Goal: Task Accomplishment & Management: Manage account settings

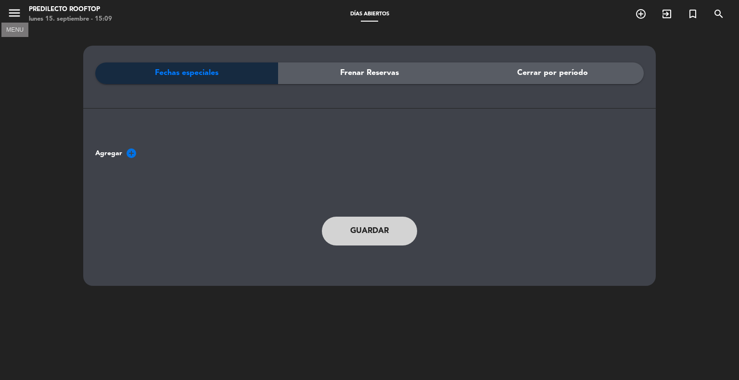
click at [12, 9] on icon "menu" at bounding box center [14, 13] width 14 height 14
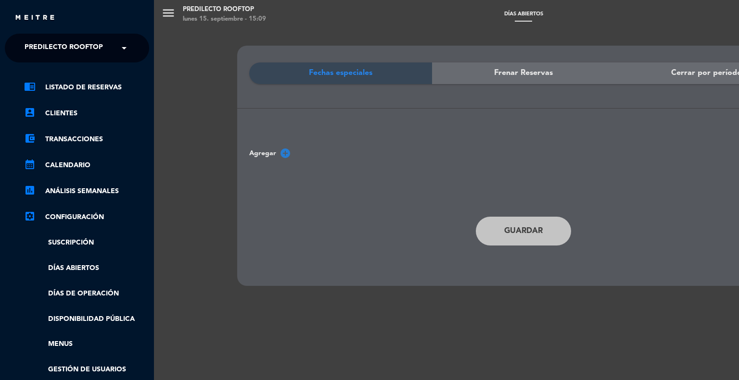
click at [92, 85] on link "chrome_reader_mode Listado de Reservas" at bounding box center [86, 88] width 125 height 12
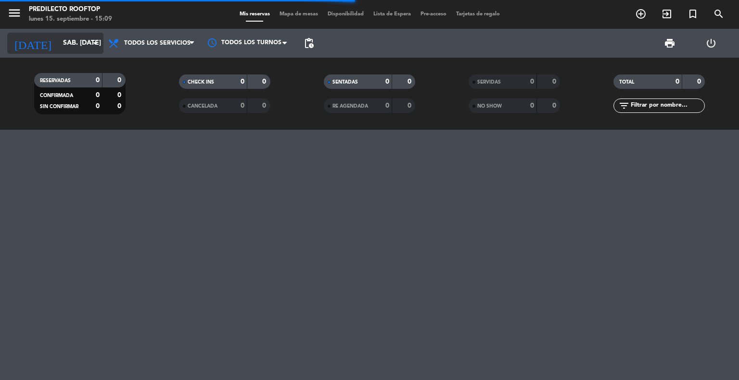
click at [71, 47] on input "sáb. [DATE]" at bounding box center [103, 43] width 91 height 17
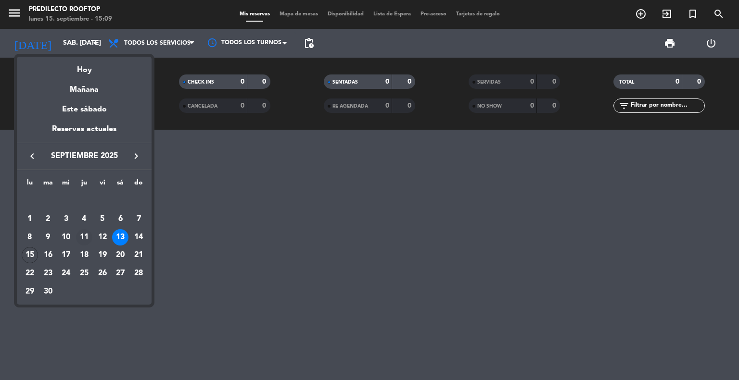
click at [87, 236] on div "11" at bounding box center [84, 237] width 16 height 16
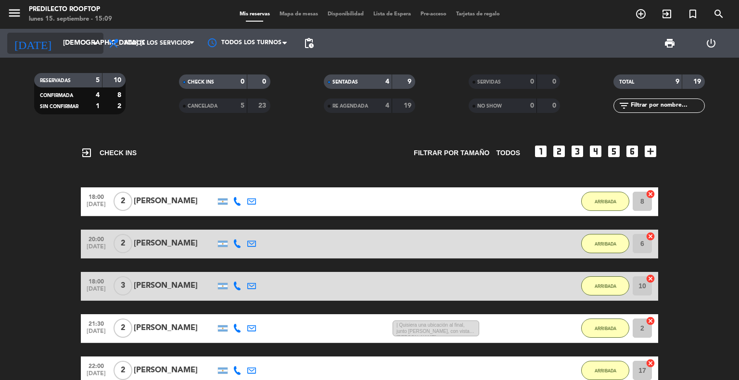
click at [85, 48] on input "[DEMOGRAPHIC_DATA] [DATE]" at bounding box center [103, 43] width 91 height 17
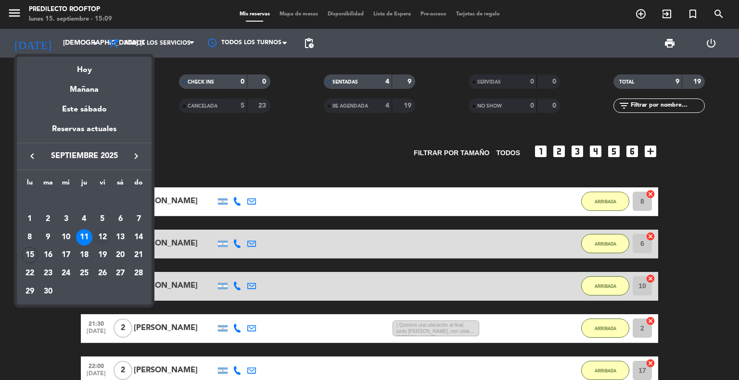
click at [105, 238] on div "12" at bounding box center [102, 237] width 16 height 16
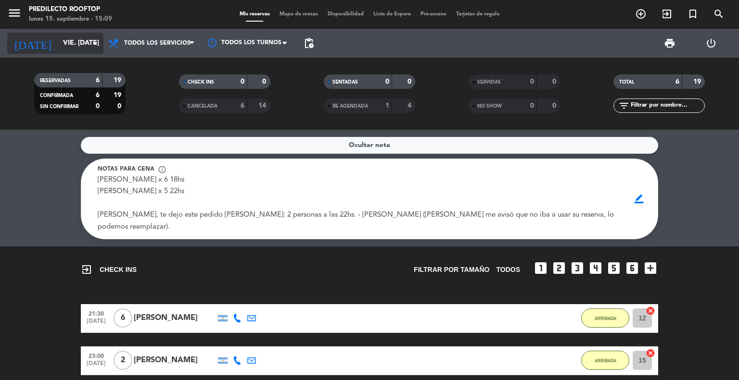
click at [89, 42] on icon "arrow_drop_down" at bounding box center [95, 44] width 12 height 12
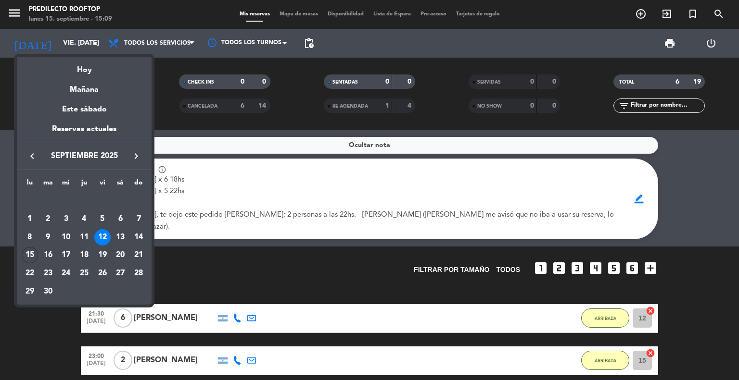
click at [94, 44] on div at bounding box center [369, 190] width 739 height 380
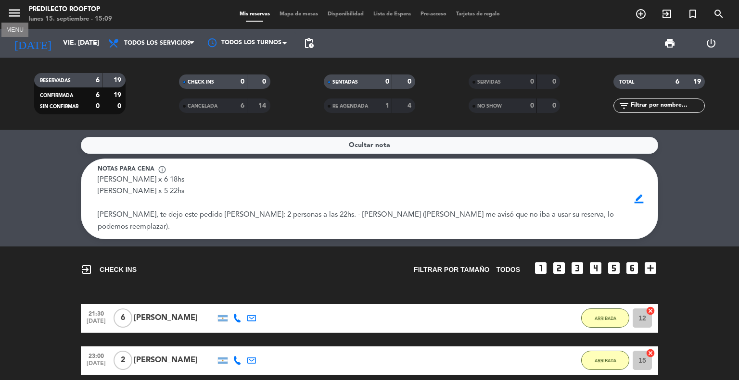
click at [8, 10] on icon "menu" at bounding box center [14, 13] width 14 height 14
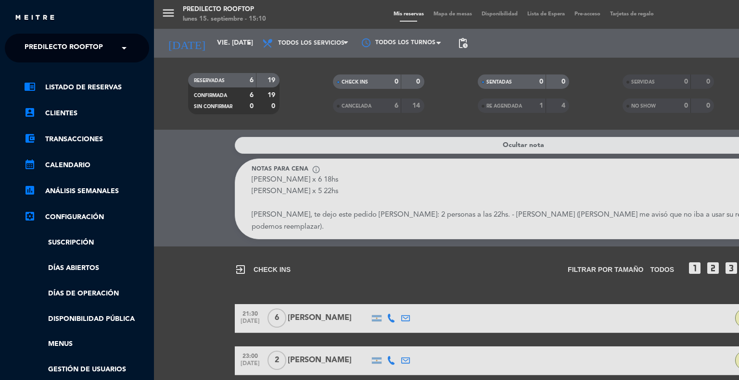
drag, startPoint x: 224, startPoint y: 42, endPoint x: 248, endPoint y: 43, distance: 24.5
click at [226, 42] on div "menu Predilecto Rooftop lunes 15. septiembre - 15:10 Mis reservas Mapa de mesas…" at bounding box center [523, 190] width 739 height 380
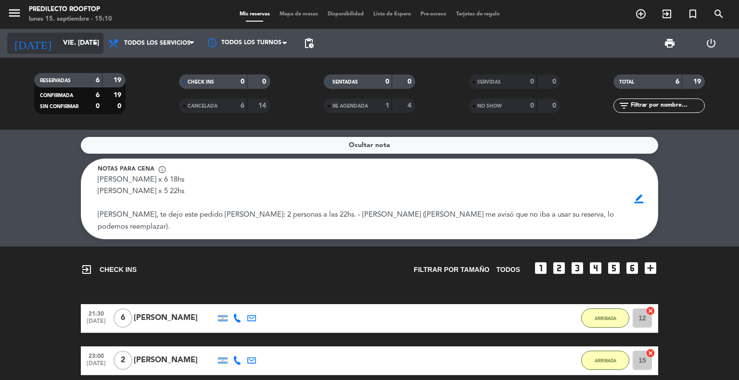
click at [98, 46] on icon "arrow_drop_down" at bounding box center [95, 44] width 12 height 12
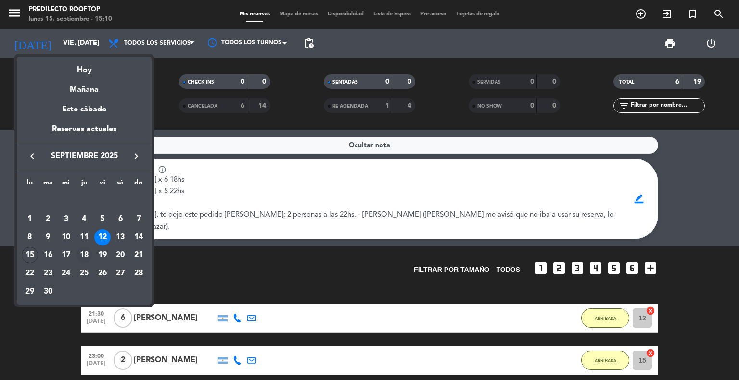
click at [88, 252] on div "18" at bounding box center [84, 255] width 16 height 16
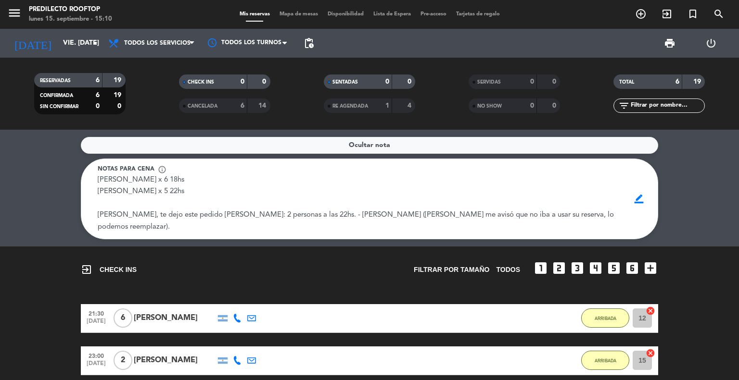
type input "[DEMOGRAPHIC_DATA] [DATE]"
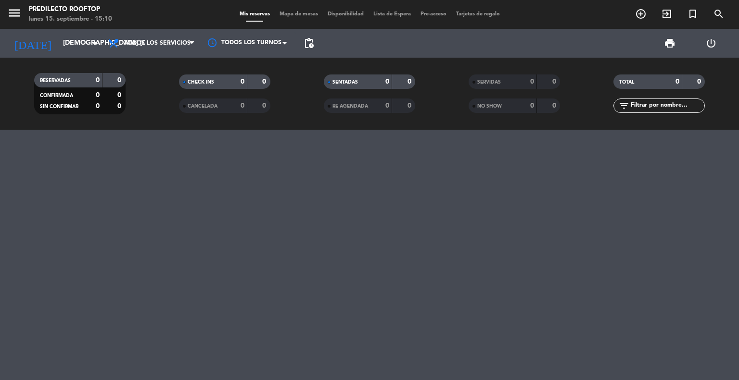
click at [4, 15] on div "menu Predilecto Rooftop lunes 15. septiembre - 15:10" at bounding box center [92, 14] width 185 height 23
click at [11, 12] on icon "menu" at bounding box center [14, 13] width 14 height 14
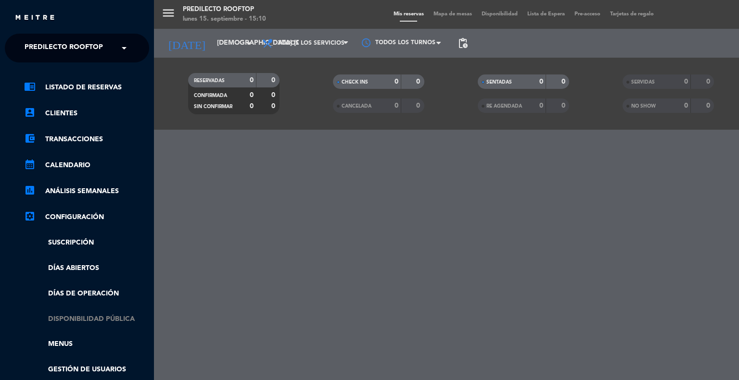
click at [106, 315] on link "Disponibilidad pública" at bounding box center [86, 319] width 125 height 11
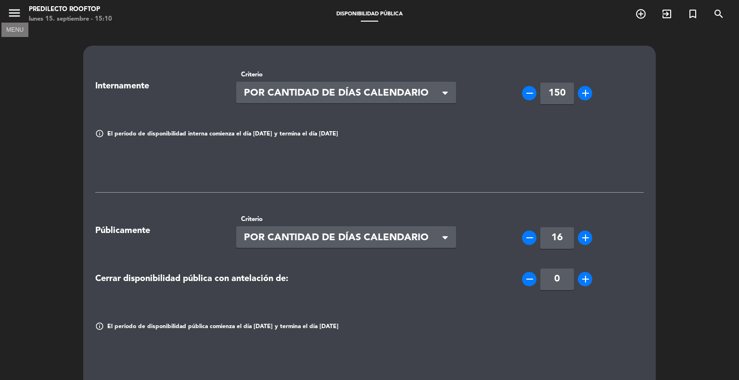
click at [14, 11] on icon "menu" at bounding box center [14, 13] width 14 height 14
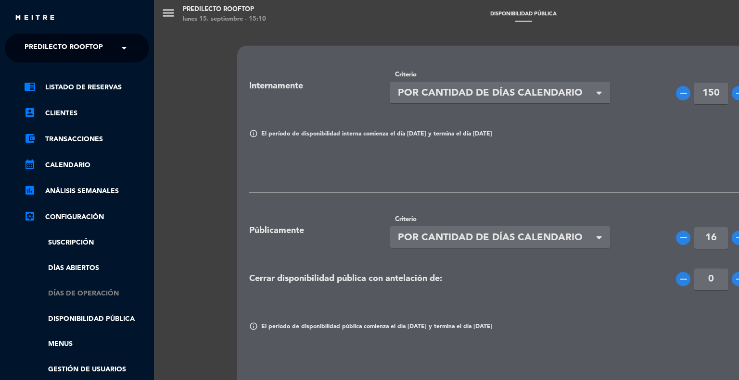
click at [92, 292] on link "Días de Operación" at bounding box center [86, 294] width 125 height 11
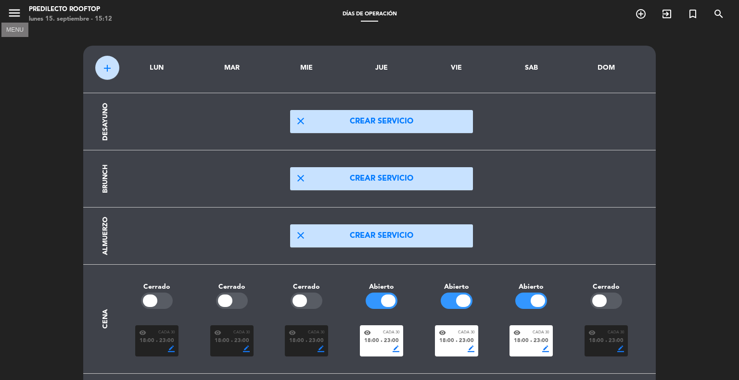
click at [15, 11] on icon "menu" at bounding box center [14, 13] width 14 height 14
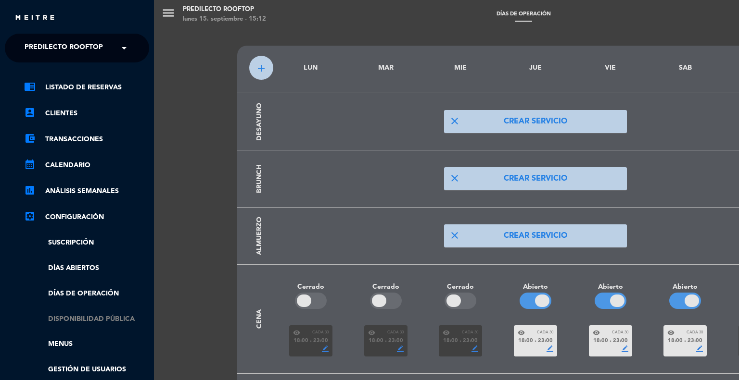
click at [94, 318] on link "Disponibilidad pública" at bounding box center [86, 319] width 125 height 11
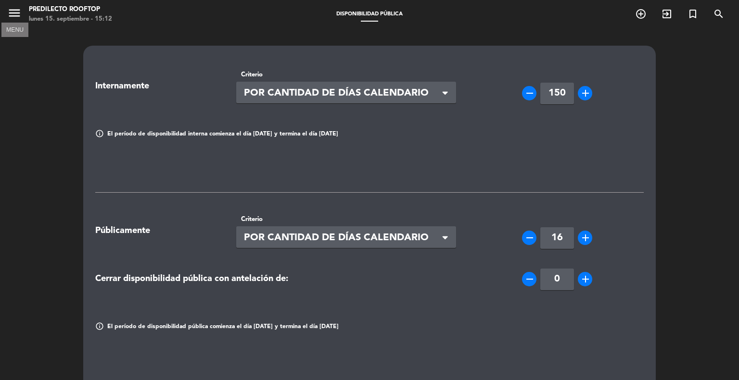
click at [13, 9] on icon "menu" at bounding box center [14, 13] width 14 height 14
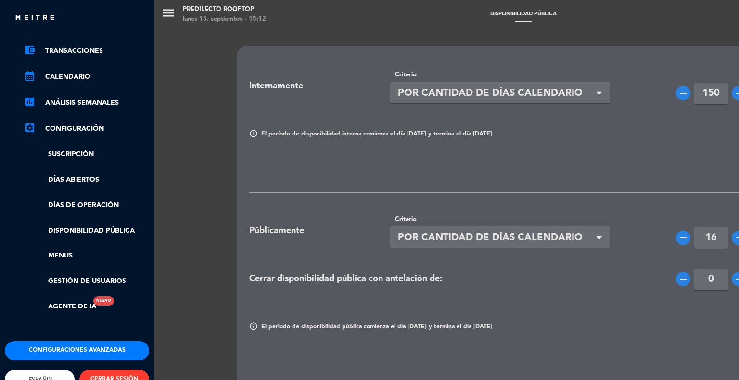
scroll to position [66, 0]
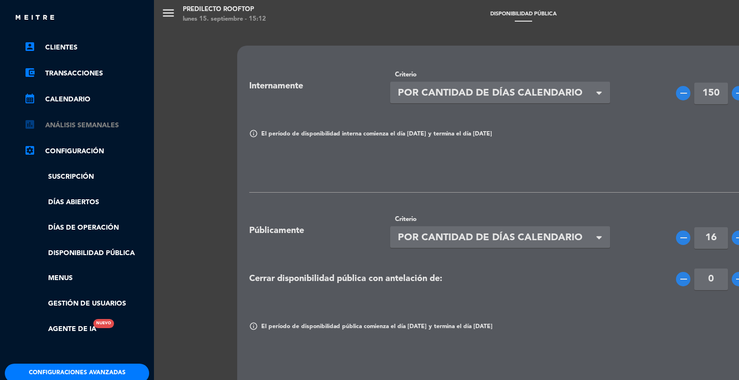
click at [114, 126] on link "assessment ANÁLISIS SEMANALES" at bounding box center [86, 126] width 125 height 12
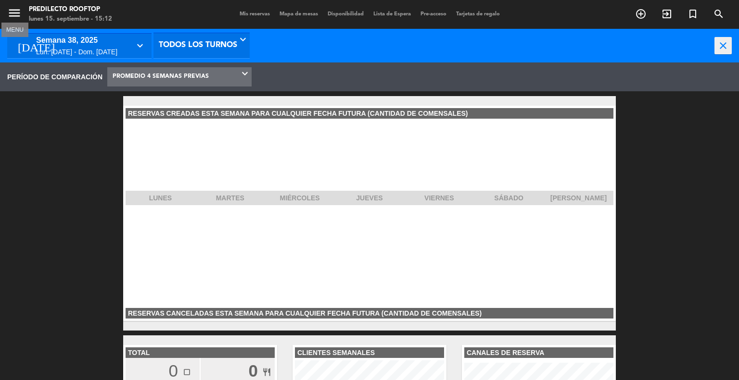
click at [21, 15] on icon "menu" at bounding box center [14, 13] width 14 height 14
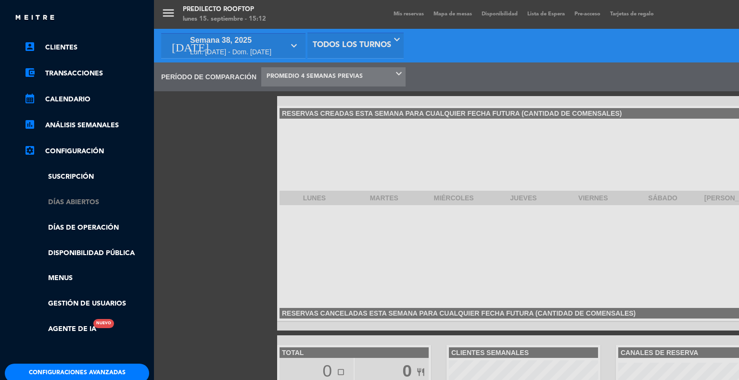
click at [95, 200] on link "Días abiertos" at bounding box center [86, 202] width 125 height 11
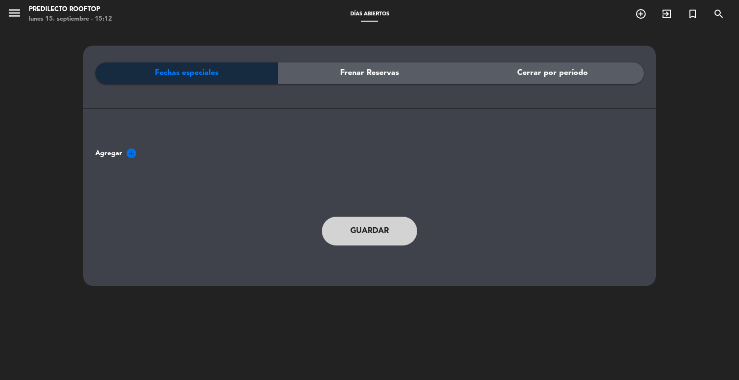
click at [602, 65] on div "Cerrar por período" at bounding box center [552, 74] width 183 height 22
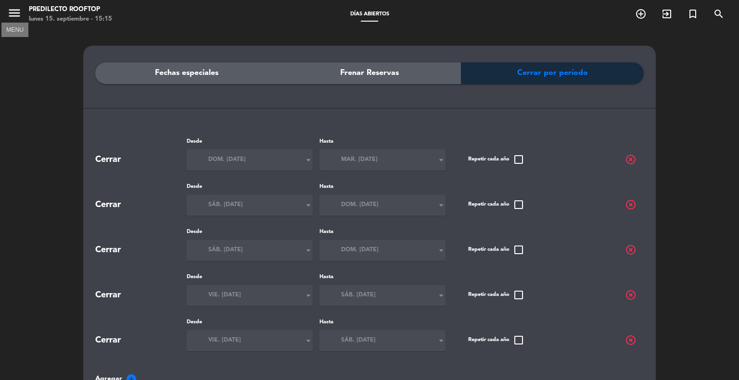
click at [10, 12] on icon "menu" at bounding box center [14, 13] width 14 height 14
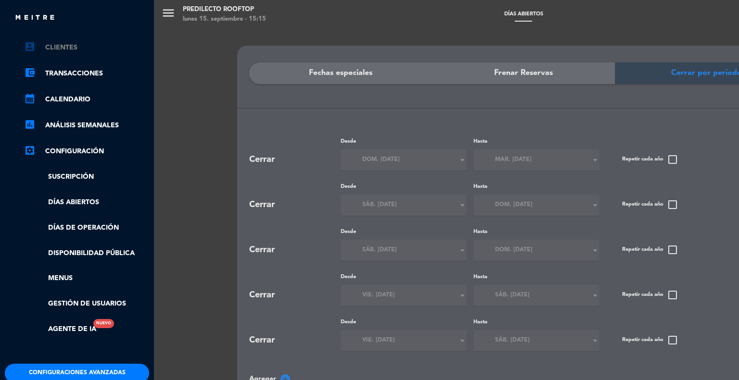
click at [76, 50] on link "account_box Clientes" at bounding box center [86, 48] width 125 height 12
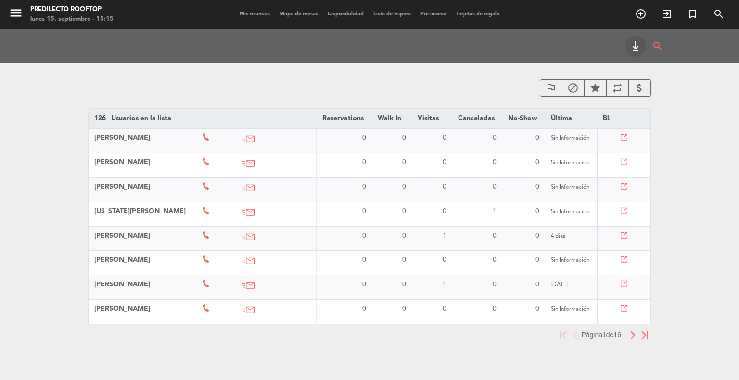
click at [389, 14] on span "Lista de Espera" at bounding box center [391, 14] width 47 height 5
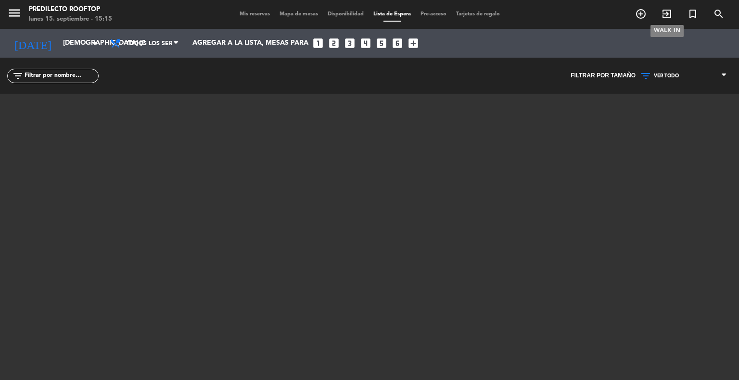
click at [670, 15] on icon "exit_to_app" at bounding box center [667, 14] width 12 height 12
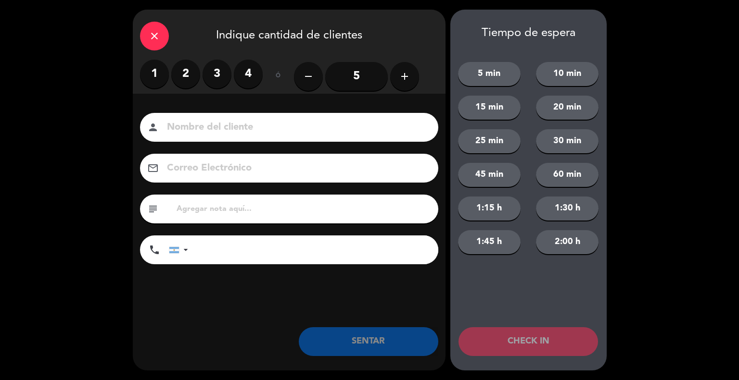
click at [154, 34] on icon "close" at bounding box center [155, 36] width 12 height 12
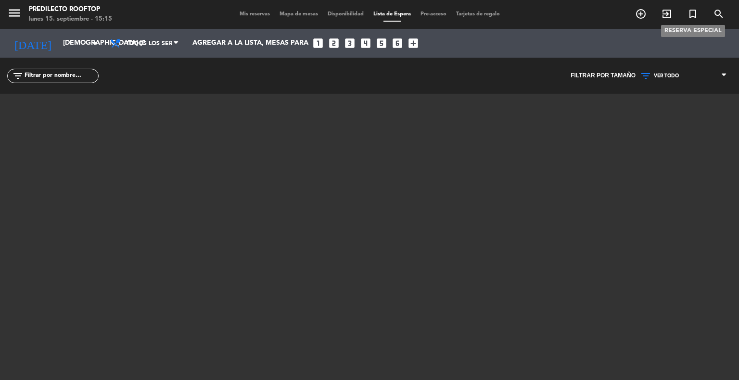
click at [696, 16] on icon "turned_in_not" at bounding box center [693, 14] width 12 height 12
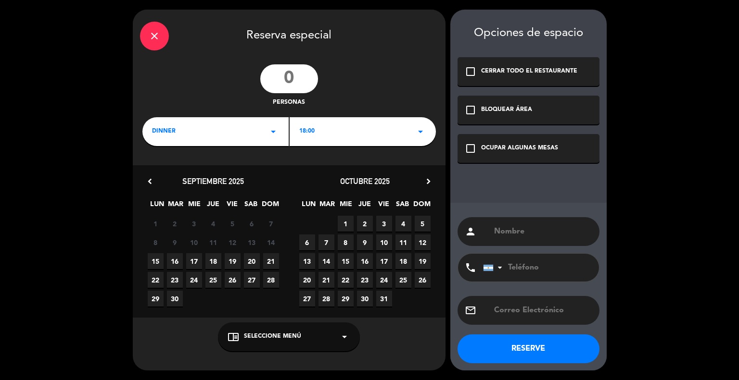
click at [151, 41] on icon "close" at bounding box center [155, 36] width 12 height 12
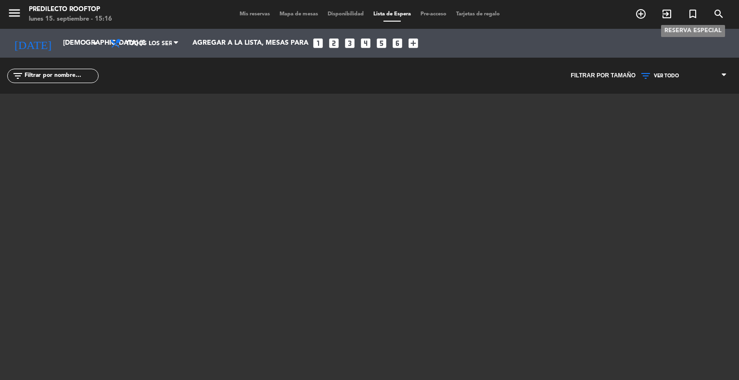
click at [692, 16] on icon "turned_in_not" at bounding box center [693, 14] width 12 height 12
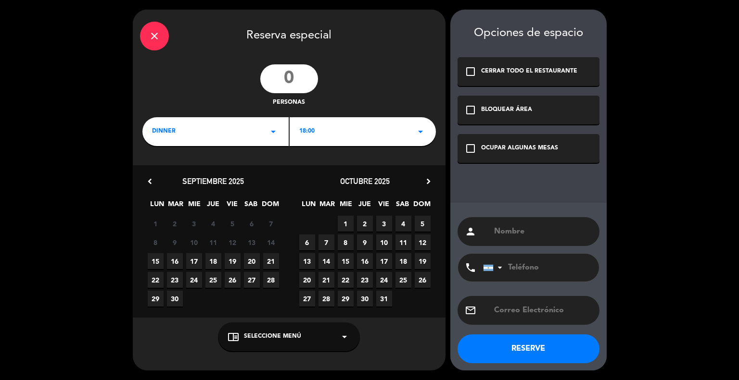
click at [158, 31] on icon "close" at bounding box center [155, 36] width 12 height 12
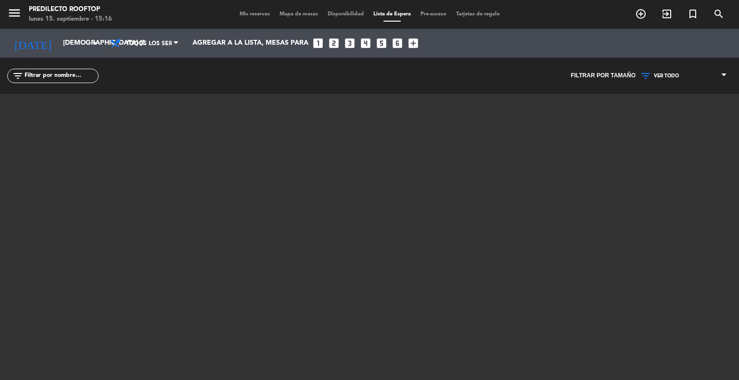
click at [261, 15] on span "Mis reservas" at bounding box center [255, 14] width 40 height 5
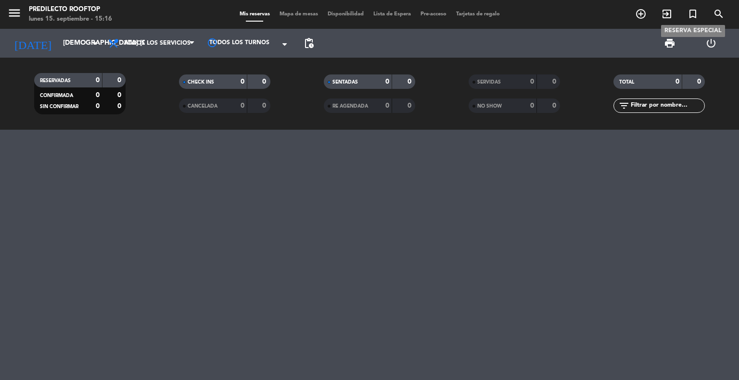
click at [691, 15] on icon "turned_in_not" at bounding box center [693, 14] width 12 height 12
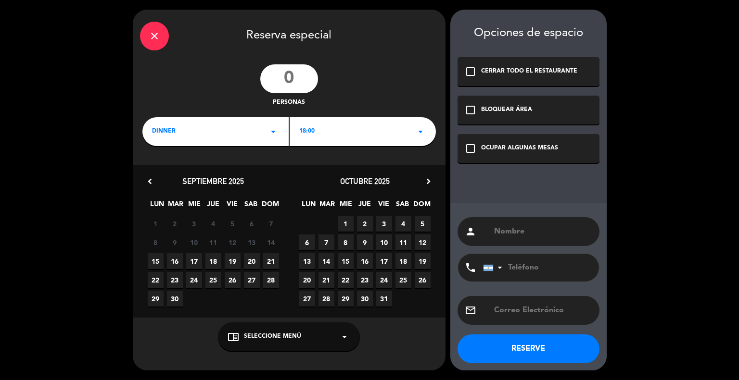
click at [160, 33] on div "close" at bounding box center [154, 36] width 29 height 29
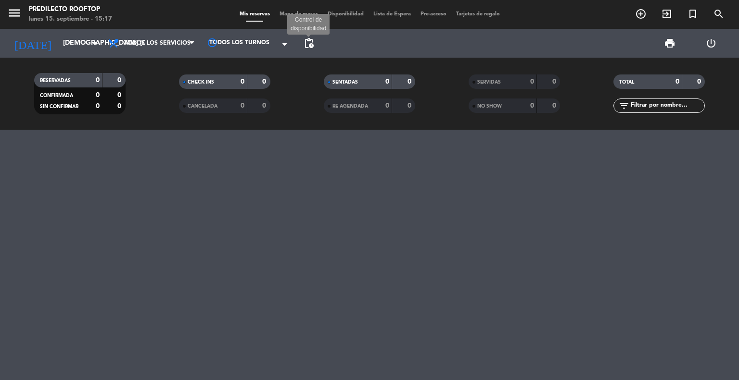
click at [310, 46] on span "pending_actions" at bounding box center [309, 44] width 12 height 12
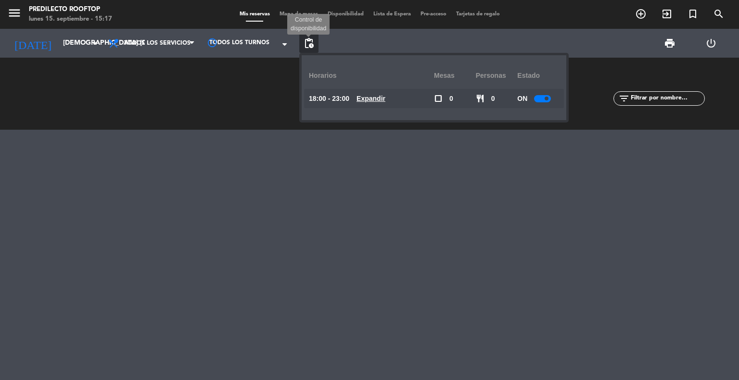
click at [311, 40] on span "pending_actions" at bounding box center [309, 44] width 12 height 12
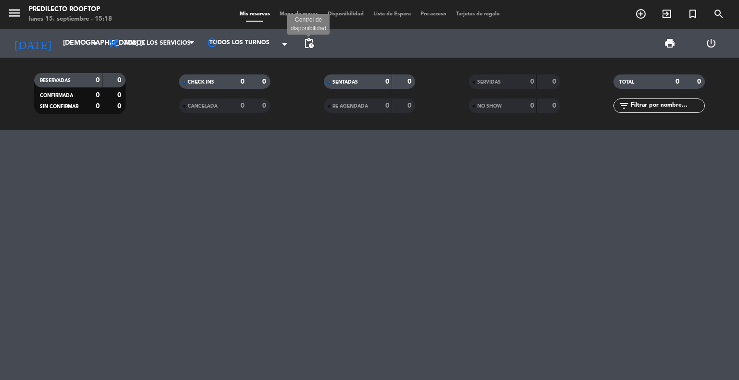
click at [314, 44] on span "pending_actions" at bounding box center [309, 44] width 12 height 12
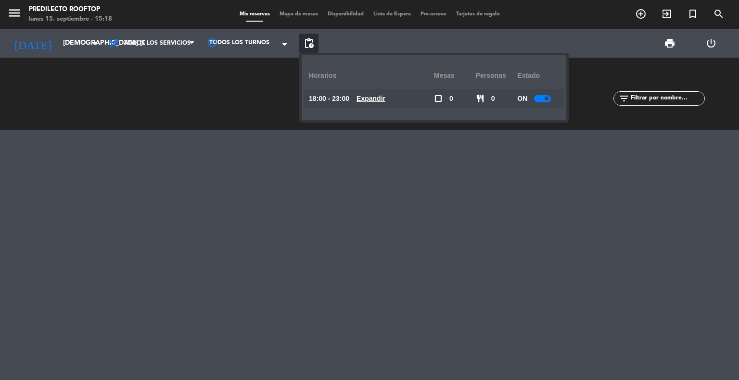
click at [377, 99] on u "Expandir" at bounding box center [370, 99] width 29 height 8
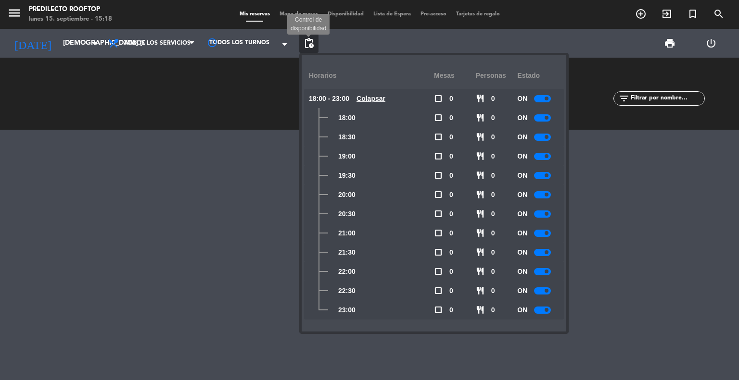
click at [310, 47] on span "pending_actions" at bounding box center [309, 44] width 12 height 12
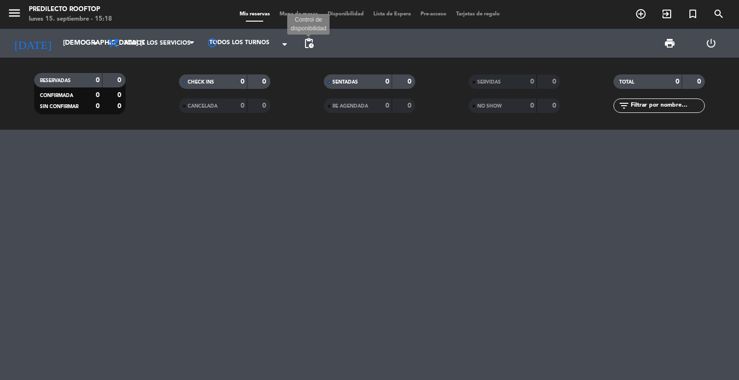
click at [308, 46] on span "pending_actions" at bounding box center [309, 44] width 12 height 12
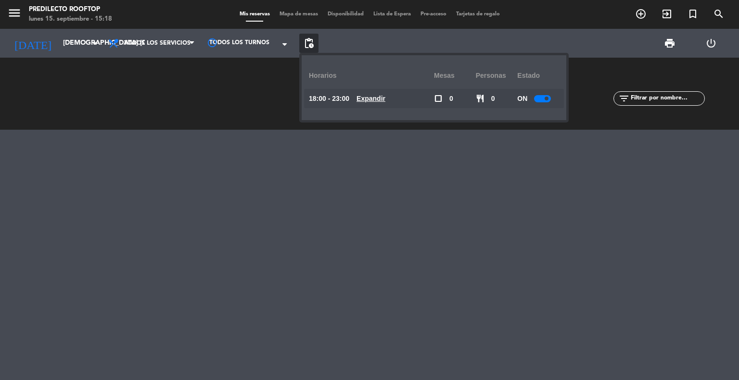
click at [375, 98] on u "Expandir" at bounding box center [370, 99] width 29 height 8
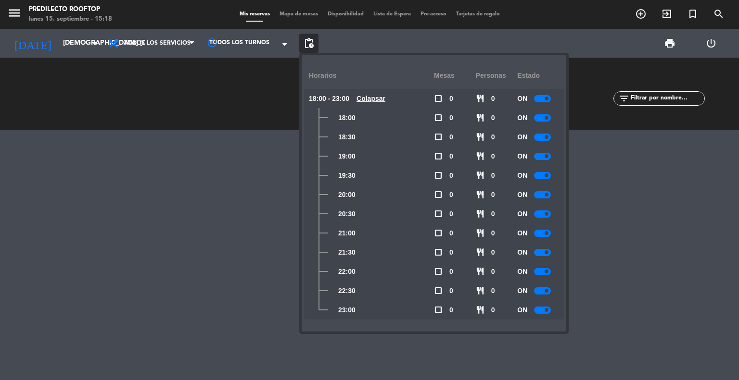
click at [342, 95] on span "18:00 - 23:00" at bounding box center [329, 98] width 40 height 11
click at [325, 96] on span "18:00 - 23:00" at bounding box center [329, 98] width 40 height 11
click at [313, 46] on span "pending_actions" at bounding box center [309, 44] width 12 height 12
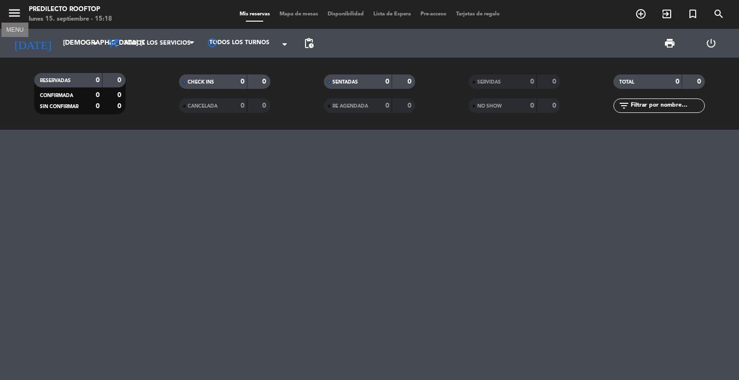
click at [15, 17] on icon "menu" at bounding box center [14, 13] width 14 height 14
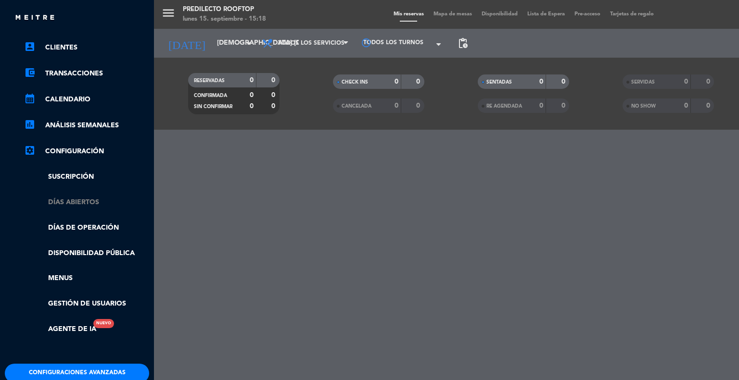
click at [87, 205] on link "Días abiertos" at bounding box center [86, 202] width 125 height 11
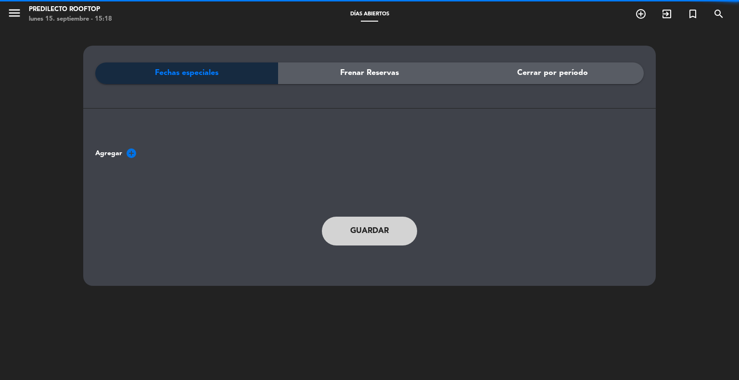
click at [329, 78] on div "Frenar Reservas" at bounding box center [369, 74] width 183 height 22
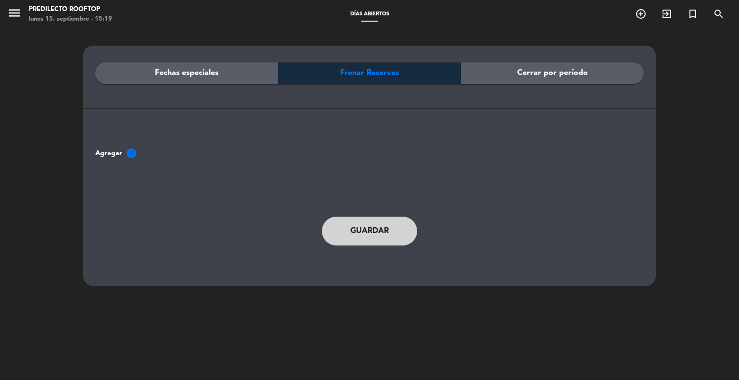
click at [223, 67] on div "Fechas especiales" at bounding box center [186, 74] width 183 height 22
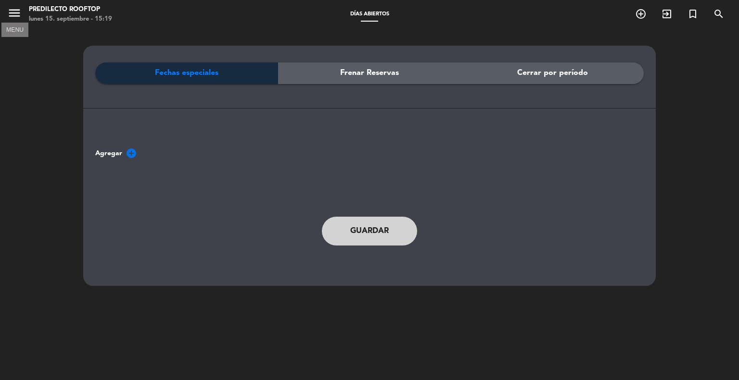
click at [18, 16] on icon "menu" at bounding box center [14, 13] width 14 height 14
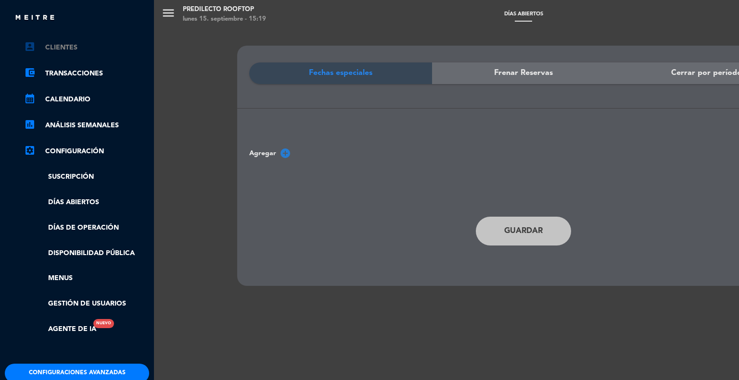
click at [79, 51] on link "account_box Clientes" at bounding box center [86, 48] width 125 height 12
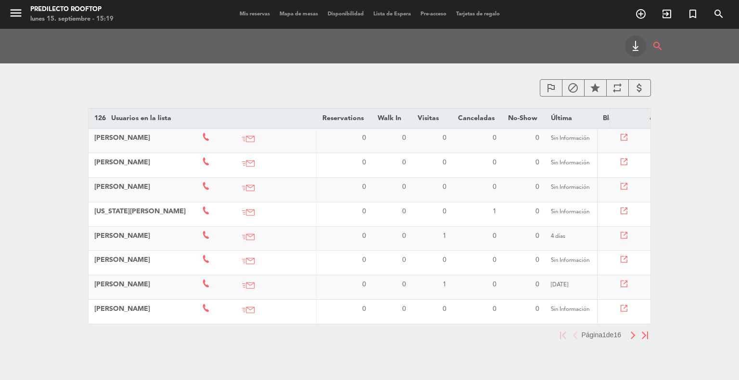
click at [260, 15] on span "Mis reservas" at bounding box center [255, 14] width 40 height 5
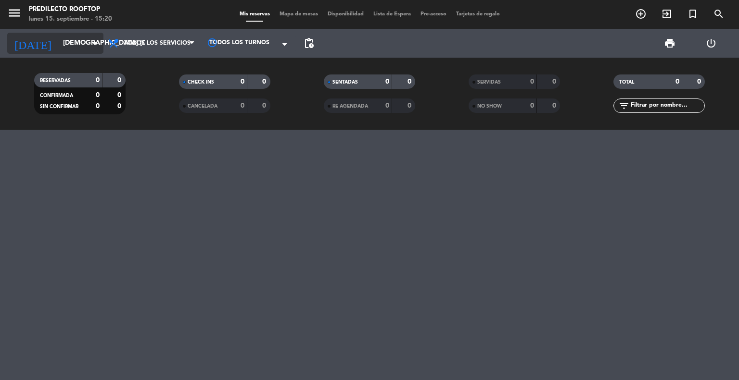
click at [83, 44] on input "[DEMOGRAPHIC_DATA] [DATE]" at bounding box center [103, 43] width 91 height 17
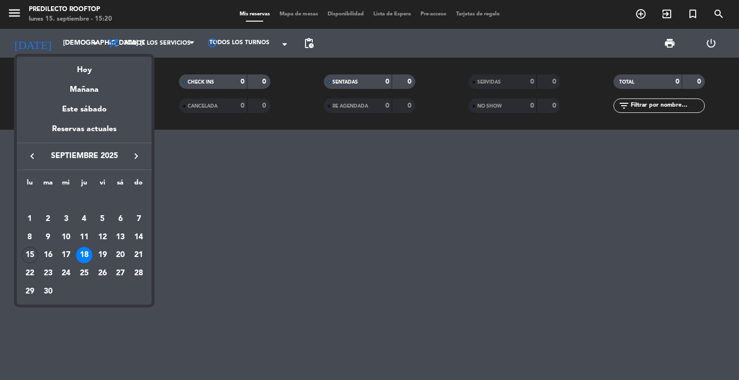
click at [267, 46] on div at bounding box center [369, 190] width 739 height 380
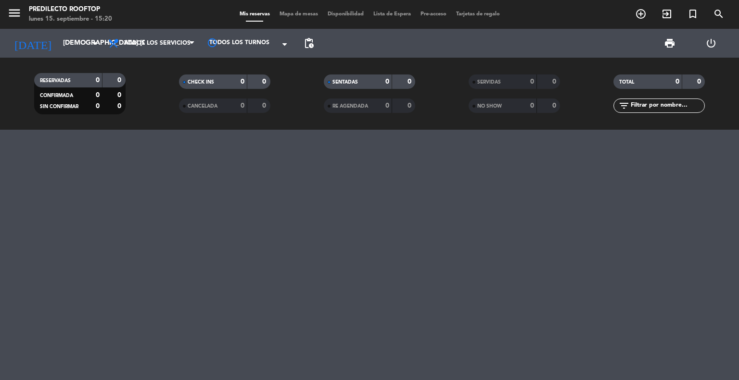
click at [356, 15] on span "Disponibilidad" at bounding box center [346, 14] width 46 height 5
click at [13, 13] on icon "menu" at bounding box center [14, 13] width 14 height 14
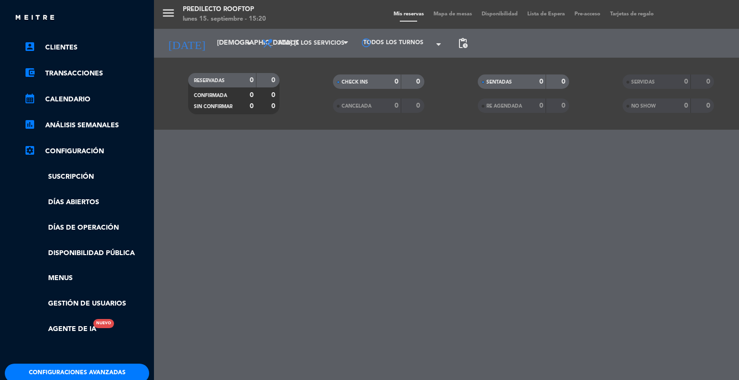
click at [13, 13] on div "close" at bounding box center [77, 14] width 154 height 29
click at [290, 180] on div "menu Predilecto Rooftop lunes 15. septiembre - 15:20 Mis reservas Mapa de mesas…" at bounding box center [523, 190] width 739 height 380
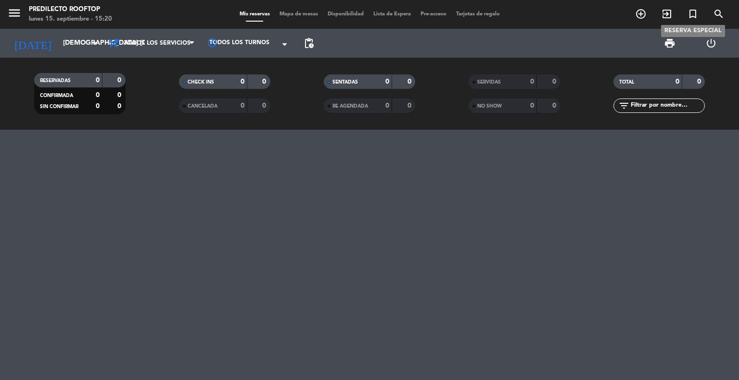
click at [691, 11] on icon "turned_in_not" at bounding box center [693, 14] width 12 height 12
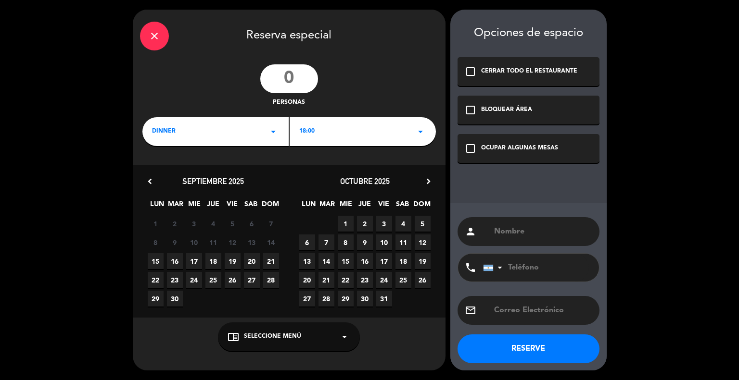
click at [254, 264] on span "20" at bounding box center [252, 261] width 16 height 16
click at [471, 66] on icon "check_box_outline_blank" at bounding box center [471, 72] width 12 height 12
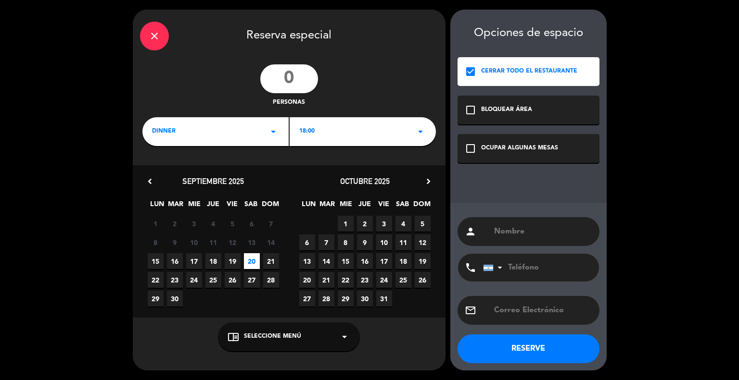
click at [302, 73] on input "number" at bounding box center [289, 78] width 58 height 29
type input "60"
click at [427, 136] on div "18:00 arrow_drop_down" at bounding box center [363, 131] width 146 height 29
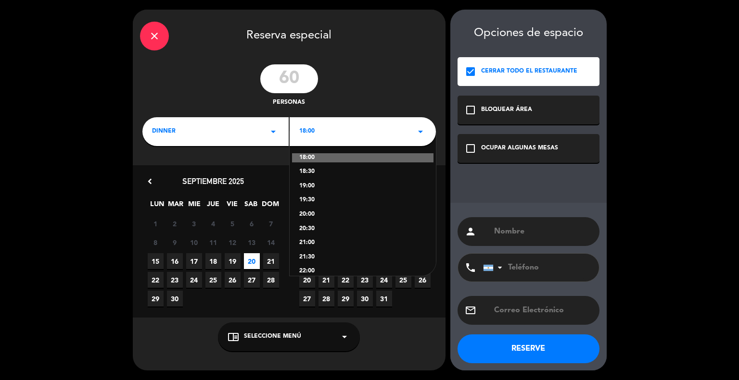
click at [427, 136] on div "18:00 arrow_drop_down" at bounding box center [363, 131] width 146 height 29
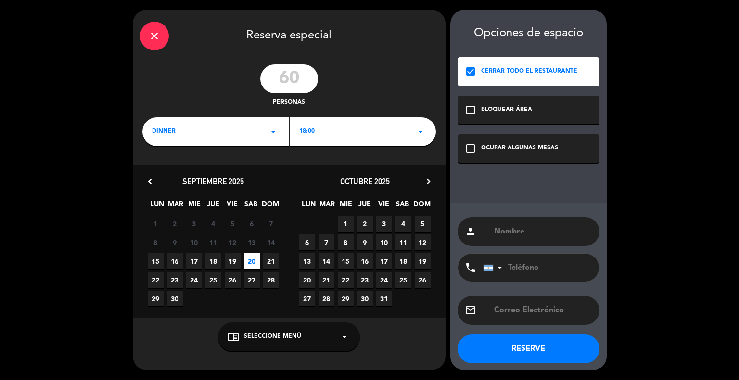
click at [427, 136] on div "18:00 arrow_drop_down" at bounding box center [363, 131] width 146 height 29
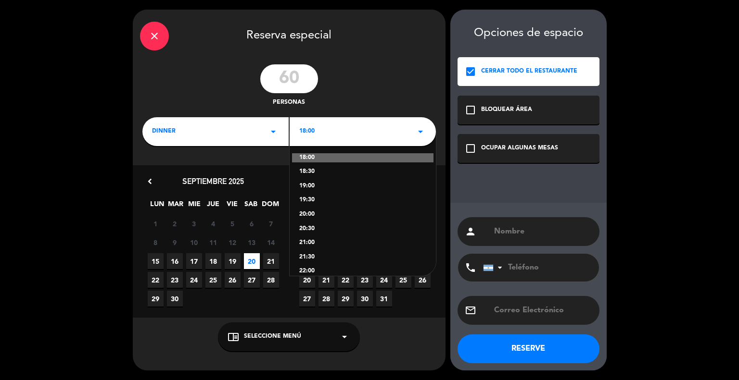
click at [427, 136] on div "18:00 arrow_drop_down" at bounding box center [363, 131] width 146 height 29
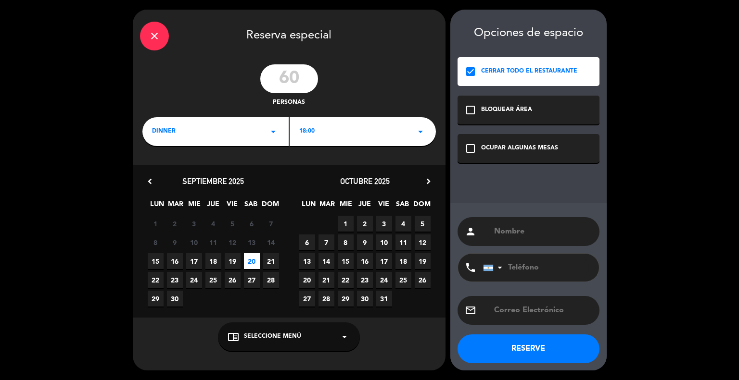
click at [521, 240] on div "person" at bounding box center [528, 231] width 142 height 29
click at [525, 236] on input "text" at bounding box center [542, 231] width 99 height 13
type input "[PERSON_NAME]"
click at [534, 270] on input "tel" at bounding box center [536, 268] width 106 height 28
click at [537, 350] on button "RESERVE" at bounding box center [528, 349] width 142 height 29
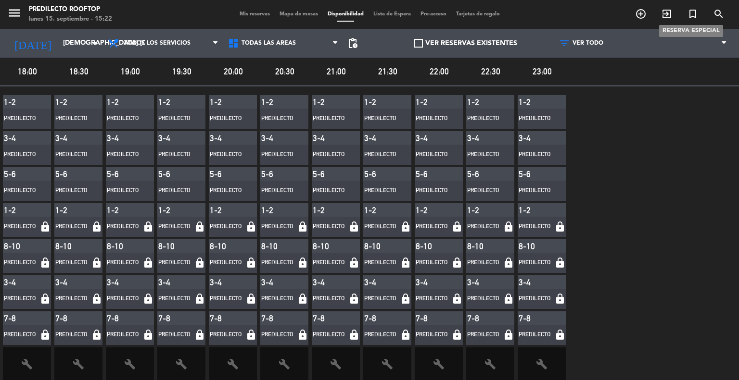
click at [687, 13] on icon "turned_in_not" at bounding box center [693, 14] width 12 height 12
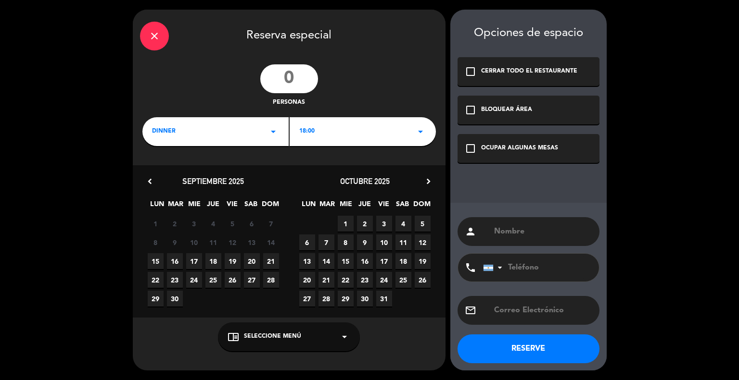
click at [256, 256] on span "20" at bounding box center [252, 261] width 16 height 16
click at [295, 76] on input "number" at bounding box center [289, 78] width 58 height 29
type input "60"
click at [472, 71] on icon "check_box_outline_blank" at bounding box center [471, 72] width 12 height 12
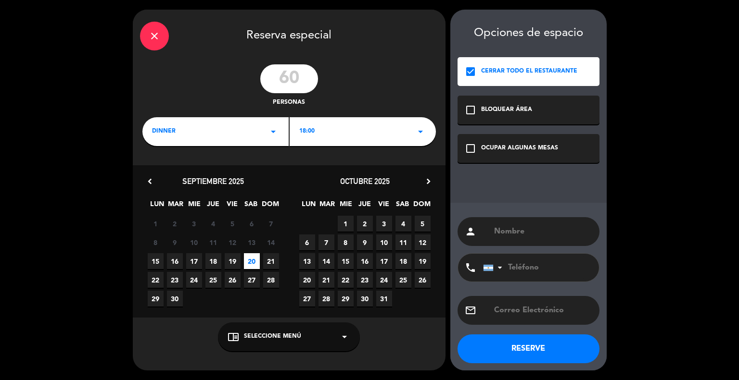
click at [527, 228] on input "text" at bounding box center [542, 231] width 99 height 13
type input "[PERSON_NAME]"
click at [519, 345] on button "RESERVE" at bounding box center [528, 349] width 142 height 29
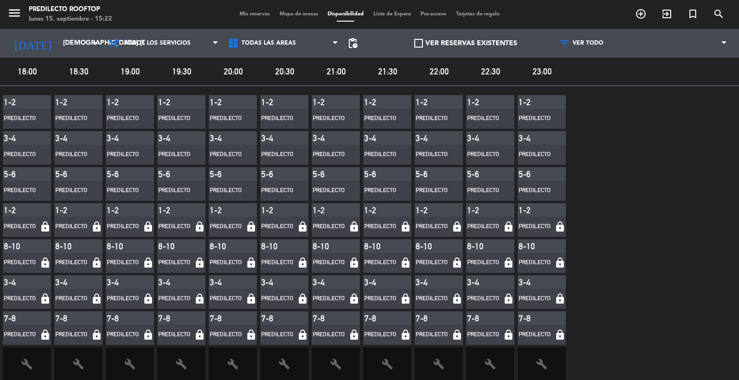
click at [249, 15] on span "Mis reservas" at bounding box center [255, 14] width 40 height 5
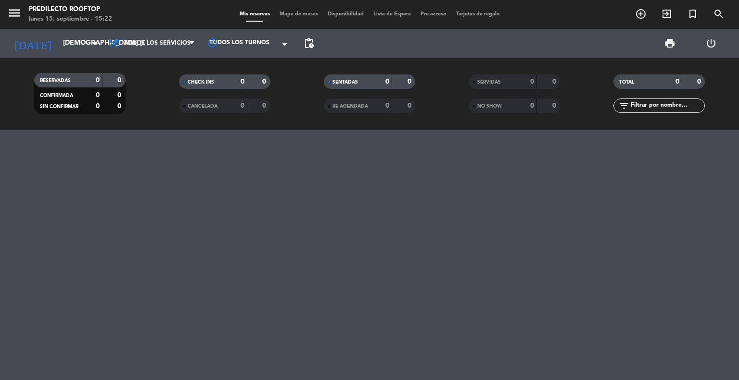
click at [341, 14] on span "Disponibilidad" at bounding box center [346, 14] width 46 height 5
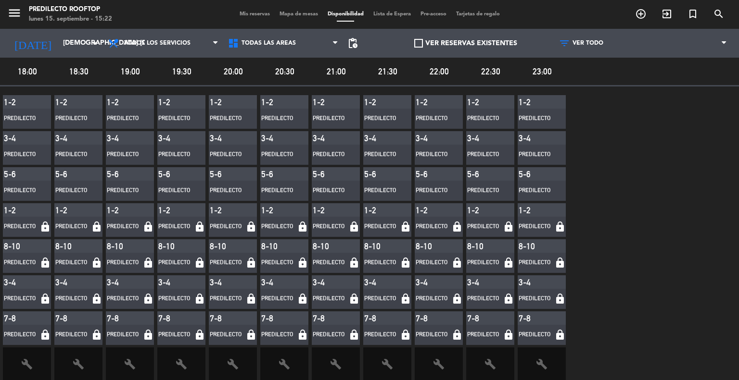
click at [251, 12] on span "Mis reservas" at bounding box center [255, 14] width 40 height 5
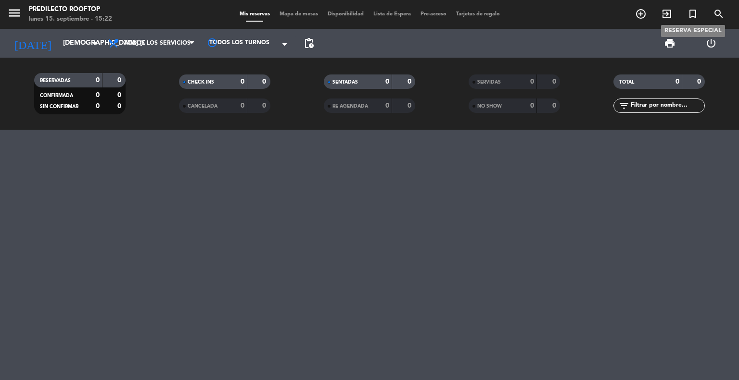
click at [692, 17] on icon "turned_in_not" at bounding box center [693, 14] width 12 height 12
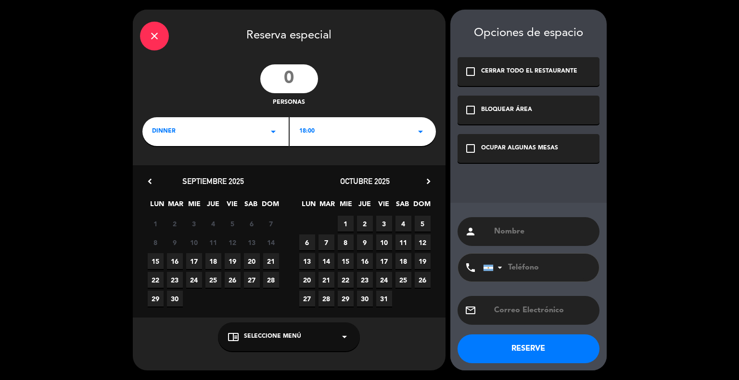
click at [300, 82] on input "number" at bounding box center [289, 78] width 58 height 29
click at [161, 39] on div "close" at bounding box center [154, 36] width 29 height 29
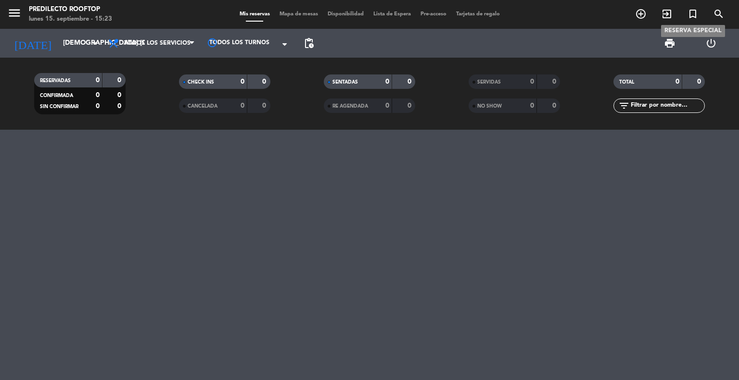
click at [695, 17] on icon "turned_in_not" at bounding box center [693, 14] width 12 height 12
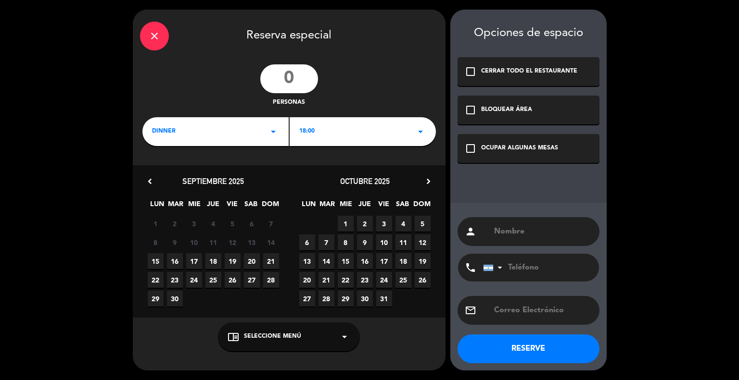
click at [151, 32] on icon "close" at bounding box center [155, 36] width 12 height 12
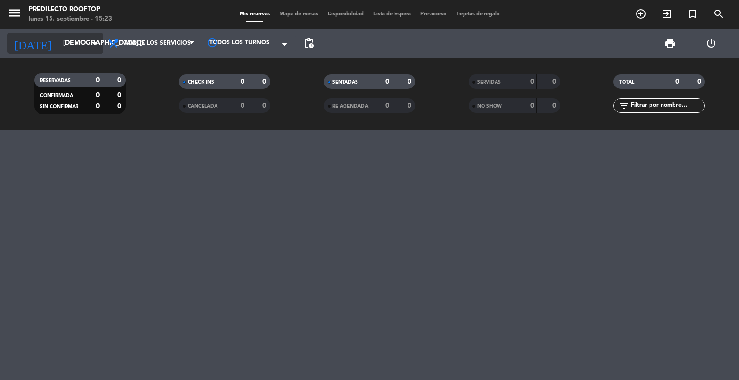
click at [86, 44] on input "[DEMOGRAPHIC_DATA] [DATE]" at bounding box center [103, 43] width 91 height 17
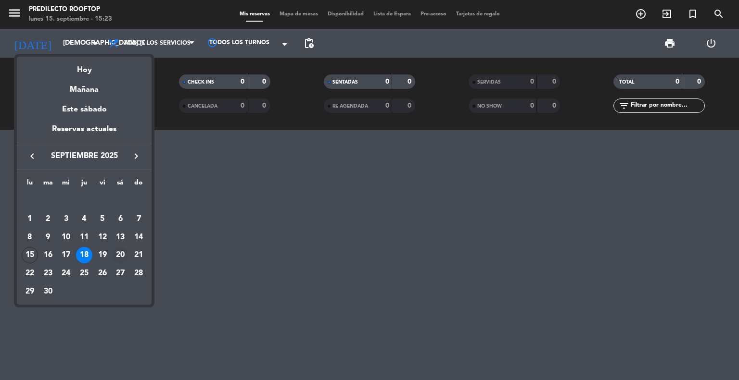
click at [122, 253] on div "20" at bounding box center [120, 255] width 16 height 16
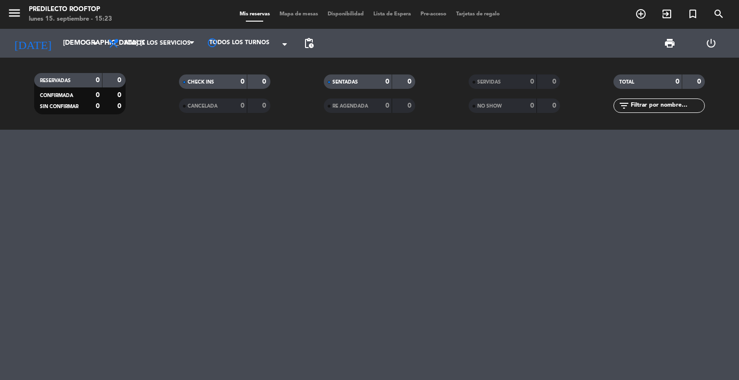
type input "sáb. [DATE]"
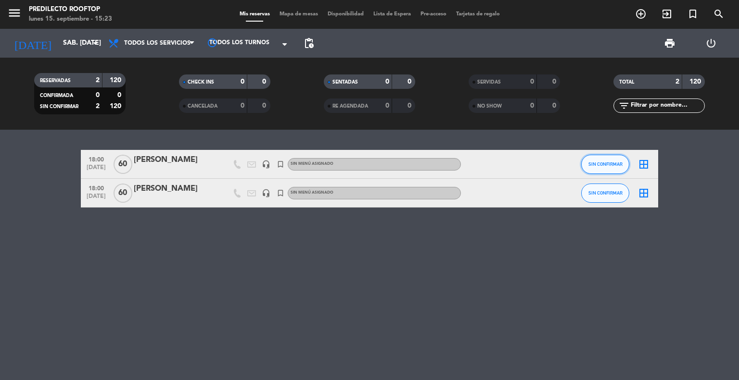
click at [600, 167] on button "SIN CONFIRMAR" at bounding box center [605, 164] width 48 height 19
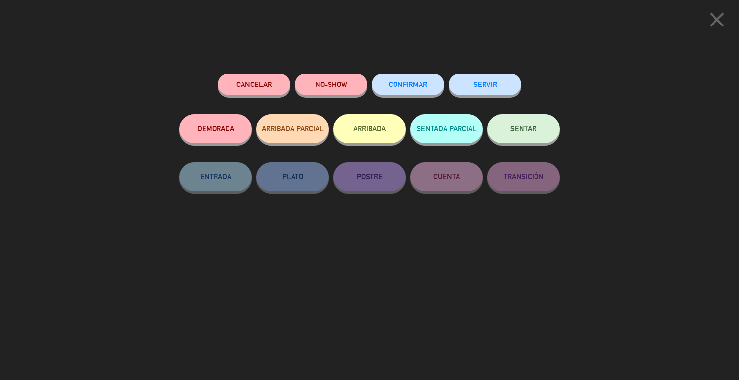
click at [262, 82] on button "Cancelar" at bounding box center [254, 85] width 72 height 22
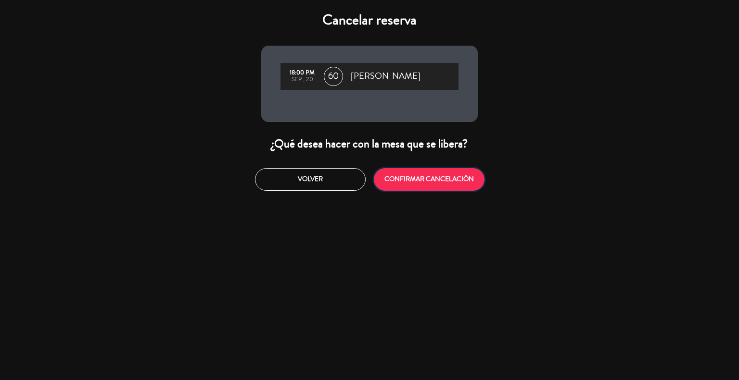
click at [407, 176] on button "CONFIRMAR CANCELACIÓN" at bounding box center [429, 179] width 111 height 23
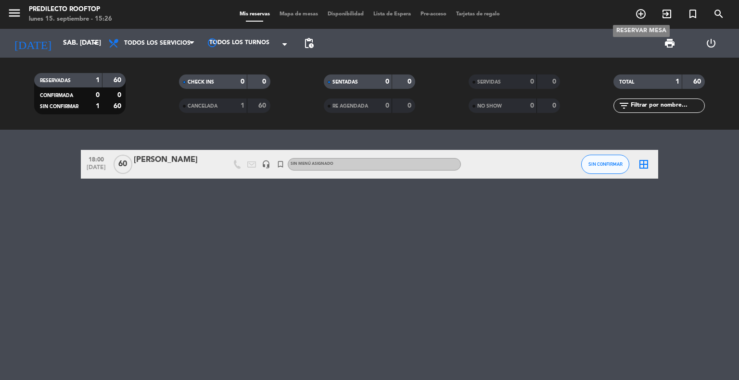
click at [639, 17] on icon "add_circle_outline" at bounding box center [641, 14] width 12 height 12
click at [643, 17] on icon "add_circle_outline" at bounding box center [641, 14] width 12 height 12
click at [641, 11] on icon "add_circle_outline" at bounding box center [641, 14] width 12 height 12
click at [577, 266] on div "18:00 [DATE] [PERSON_NAME] headset_mic turned_in_not Sin menú asignado SIN CONF…" at bounding box center [369, 255] width 739 height 251
click at [691, 247] on div "18:00 [DATE] [PERSON_NAME] headset_mic turned_in_not Sin menú asignado SIN CONF…" at bounding box center [369, 255] width 739 height 251
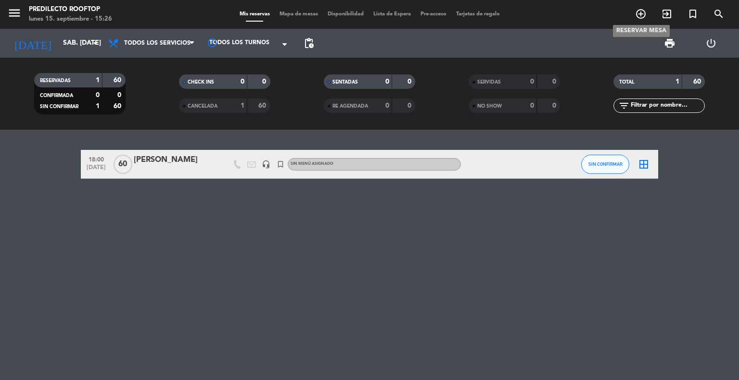
click at [644, 13] on icon "add_circle_outline" at bounding box center [641, 14] width 12 height 12
click at [358, 13] on span "Disponibilidad" at bounding box center [346, 14] width 46 height 5
click at [642, 15] on icon "add_circle_outline" at bounding box center [641, 14] width 12 height 12
click at [594, 238] on div "18:00 [DATE] [PERSON_NAME] headset_mic turned_in_not Sin menú asignado SIN CONF…" at bounding box center [369, 255] width 739 height 251
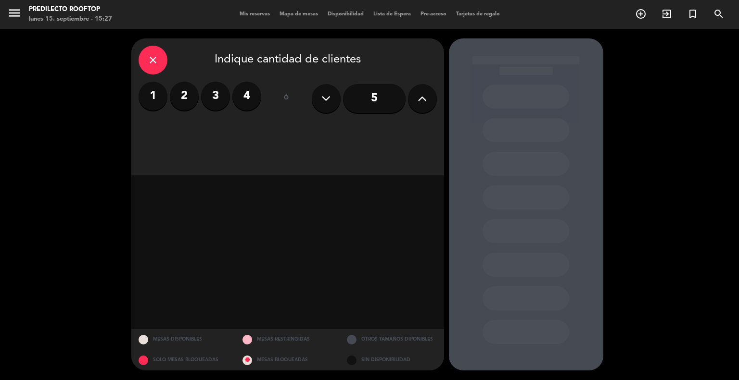
click at [149, 61] on icon "close" at bounding box center [153, 60] width 12 height 12
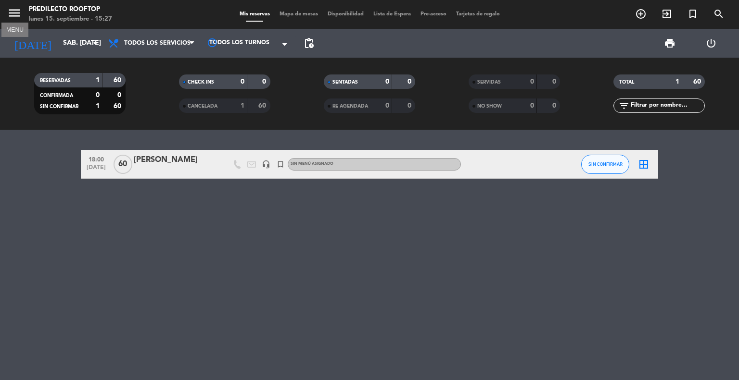
click at [12, 13] on icon "menu" at bounding box center [14, 13] width 14 height 14
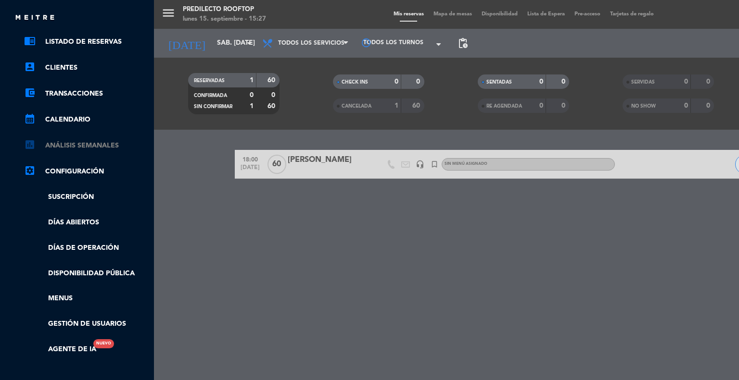
scroll to position [114, 0]
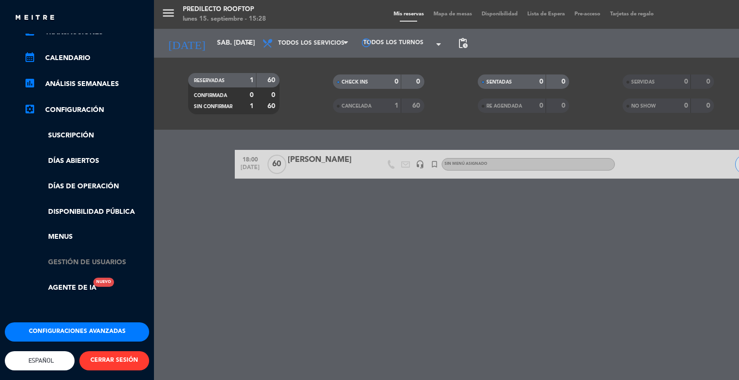
click at [83, 257] on link "Gestión de usuarios" at bounding box center [86, 262] width 125 height 11
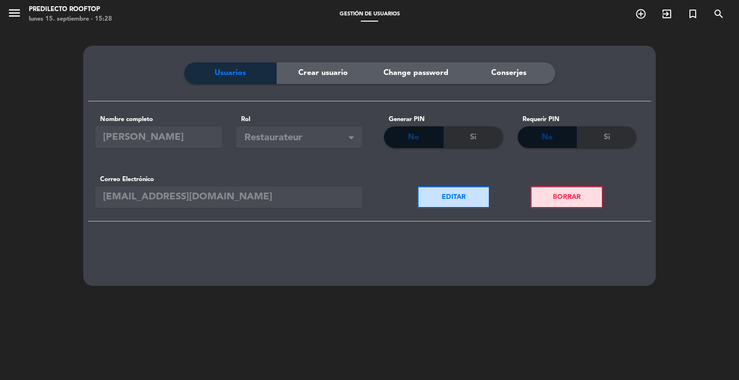
click at [344, 74] on span "Crear usuario" at bounding box center [323, 73] width 50 height 13
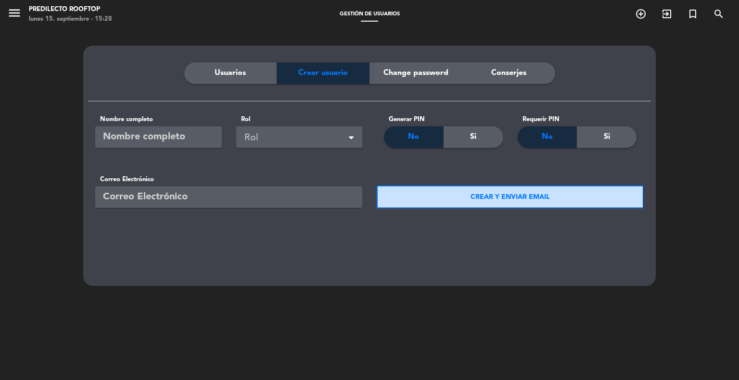
click at [256, 73] on div "Usuarios" at bounding box center [230, 74] width 93 height 22
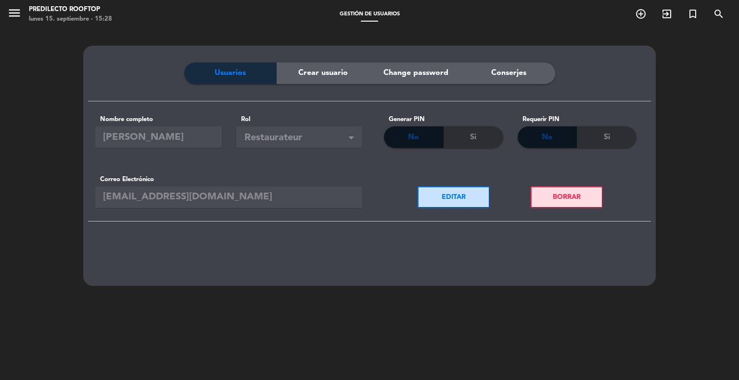
click at [353, 137] on span at bounding box center [351, 139] width 5 height 7
click at [349, 138] on span at bounding box center [351, 139] width 5 height 7
click at [323, 75] on span "Crear usuario" at bounding box center [323, 73] width 50 height 13
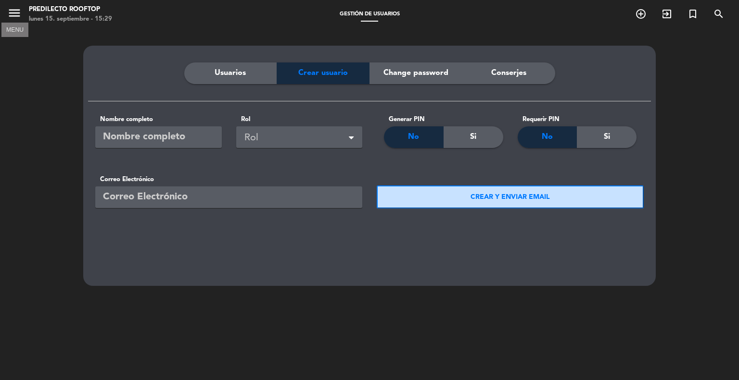
click at [18, 13] on icon "menu" at bounding box center [14, 13] width 14 height 14
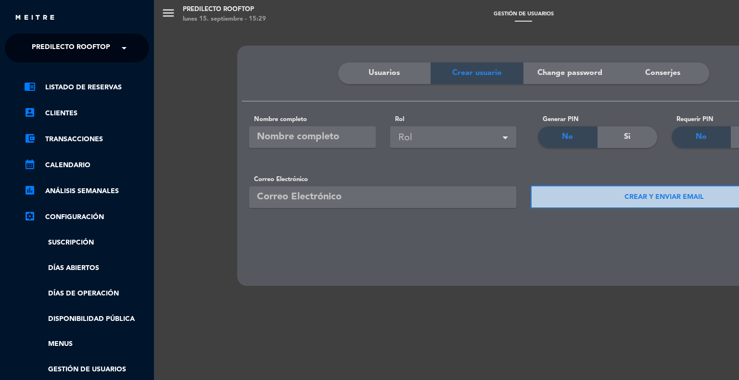
click at [88, 214] on link "settings_applications Configuración" at bounding box center [86, 218] width 125 height 12
click at [62, 215] on link "settings_applications Configuración" at bounding box center [86, 218] width 125 height 12
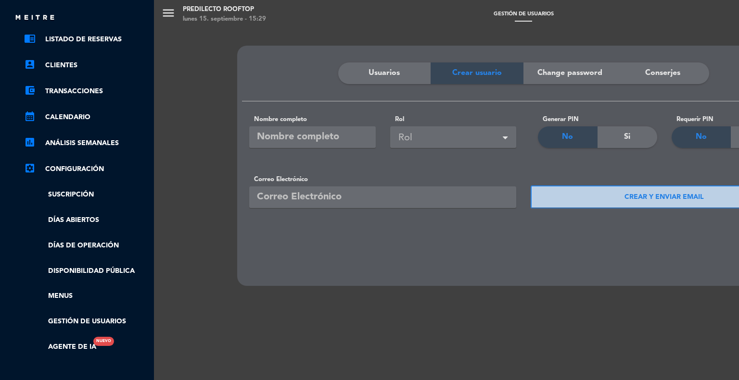
scroll to position [96, 0]
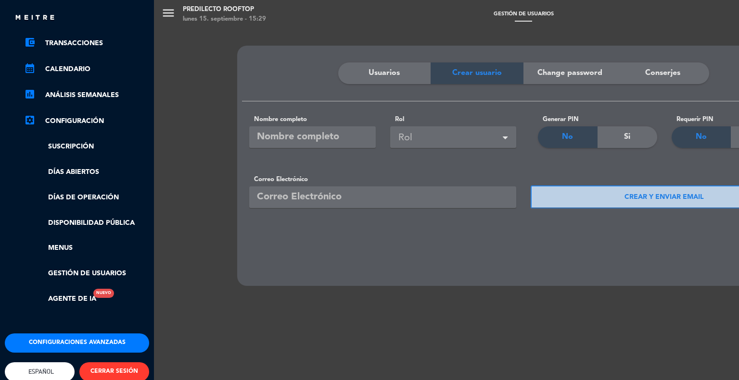
click at [69, 121] on link "settings_applications Configuración" at bounding box center [86, 121] width 125 height 12
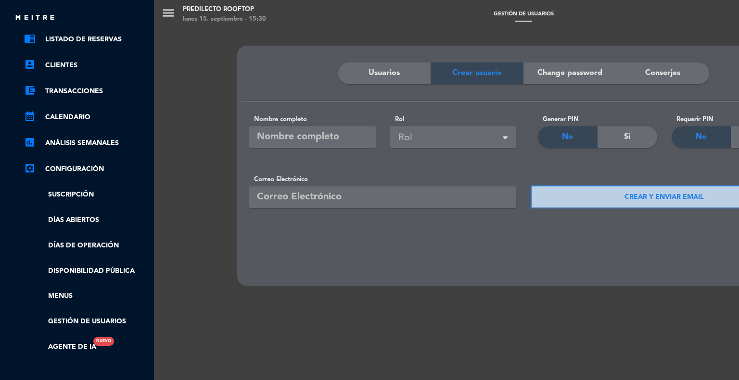
scroll to position [0, 0]
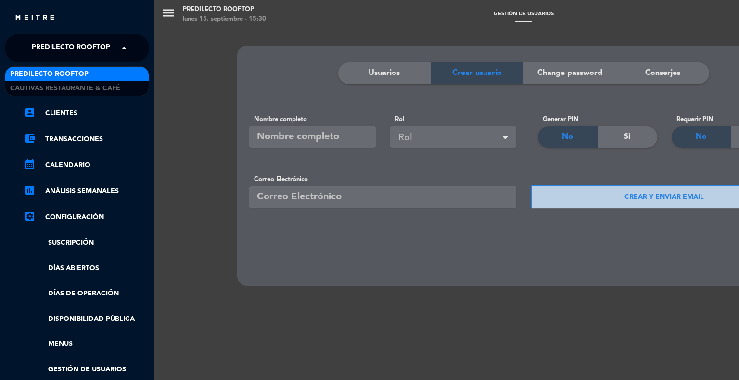
click at [119, 48] on span at bounding box center [126, 48] width 16 height 20
click at [119, 47] on span at bounding box center [126, 48] width 16 height 20
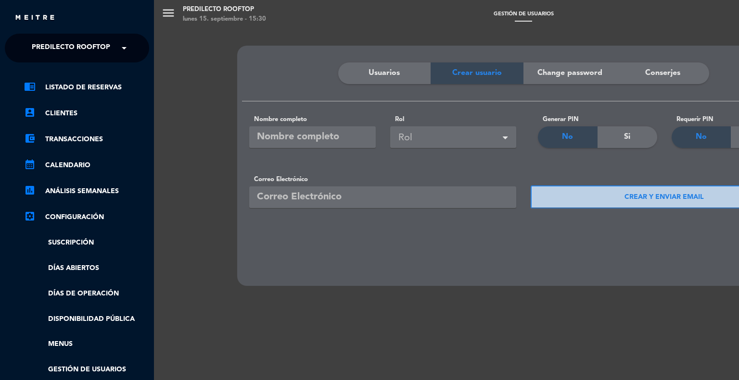
click at [217, 232] on div "menu Predilecto Rooftop lunes 15. septiembre - 15:30 Gestión de usuarios add_ci…" at bounding box center [523, 190] width 739 height 380
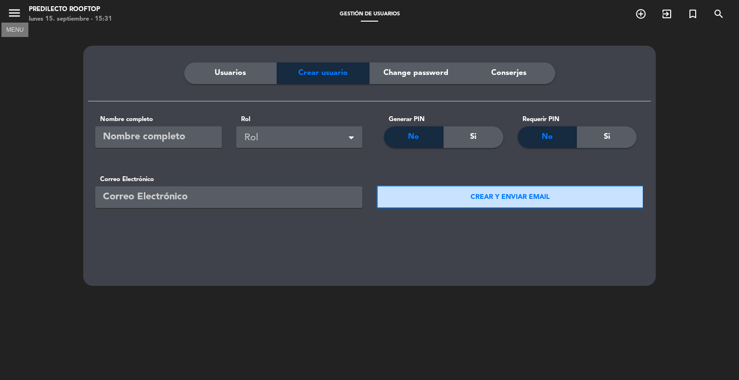
click at [13, 18] on icon "menu" at bounding box center [14, 13] width 14 height 14
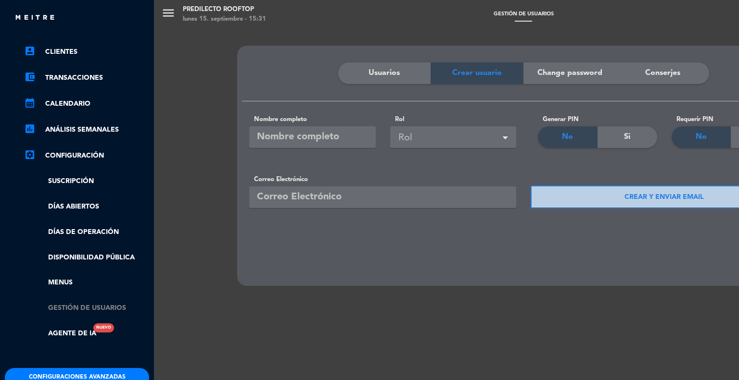
scroll to position [114, 0]
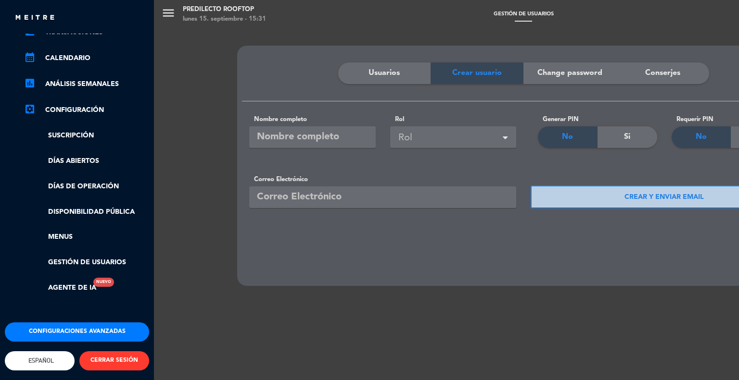
click at [113, 326] on button "Configuraciones avanzadas" at bounding box center [77, 332] width 144 height 19
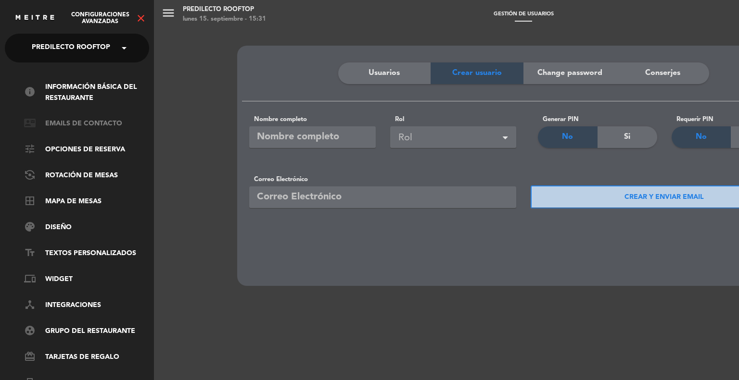
click at [105, 126] on link "contact_mail Emails de Contacto" at bounding box center [86, 124] width 125 height 12
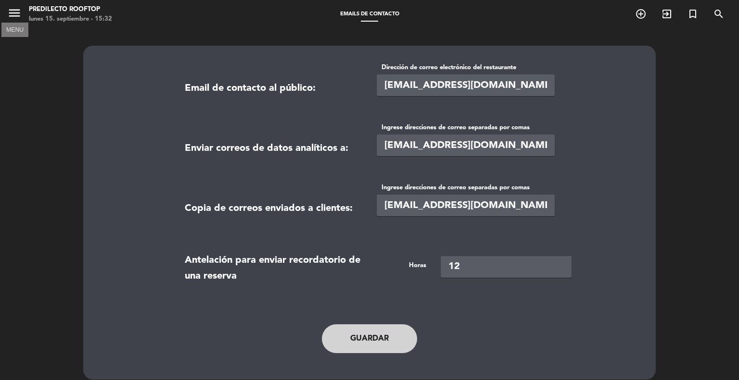
click at [11, 12] on icon "menu" at bounding box center [14, 13] width 14 height 14
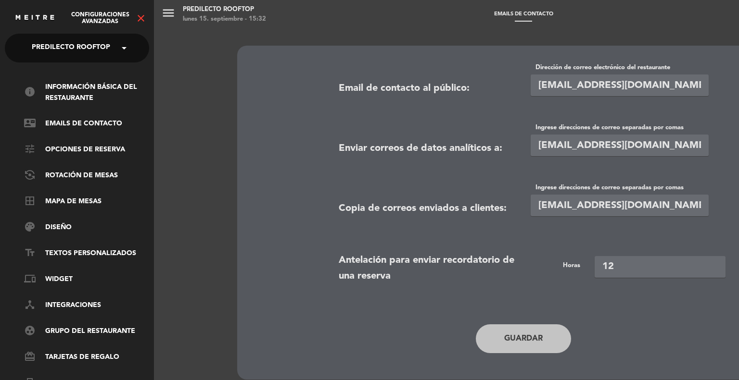
click at [130, 51] on span at bounding box center [126, 48] width 16 height 20
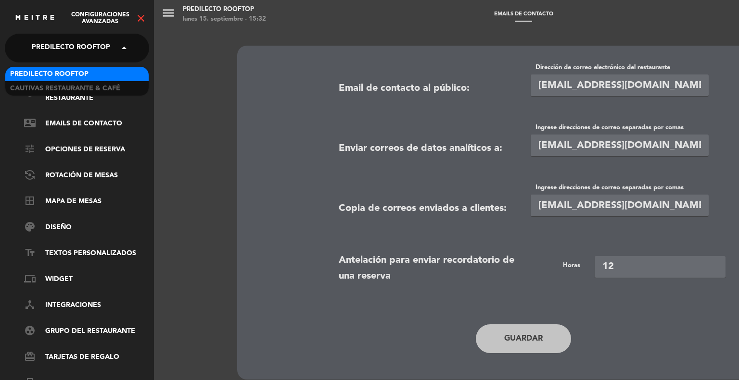
click at [196, 59] on div "menu Predilecto Rooftop lunes 15. septiembre - 15:32 Emails de Contacto add_cir…" at bounding box center [523, 190] width 739 height 380
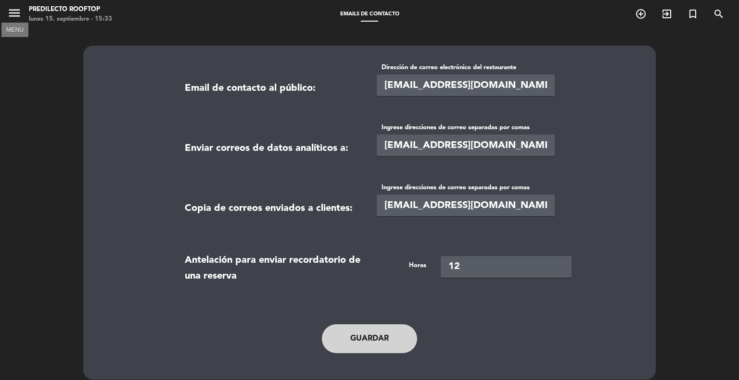
click at [13, 8] on icon "menu" at bounding box center [14, 13] width 14 height 14
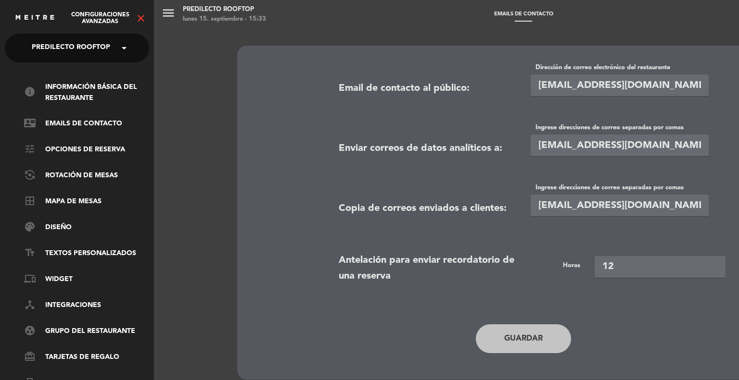
click at [139, 16] on icon "close" at bounding box center [141, 19] width 12 height 12
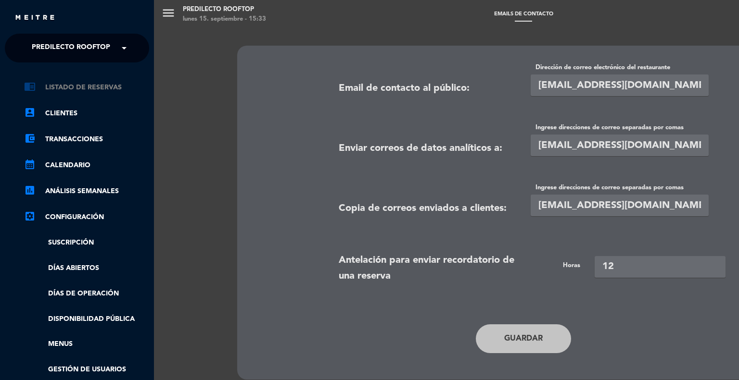
click at [121, 88] on link "chrome_reader_mode Listado de Reservas" at bounding box center [86, 88] width 125 height 12
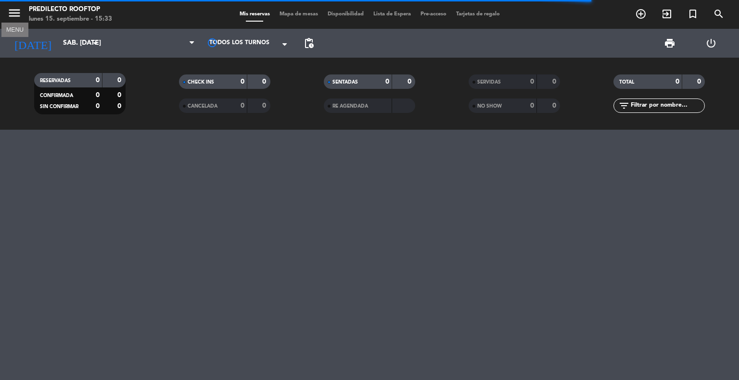
click at [18, 12] on icon "menu" at bounding box center [14, 13] width 14 height 14
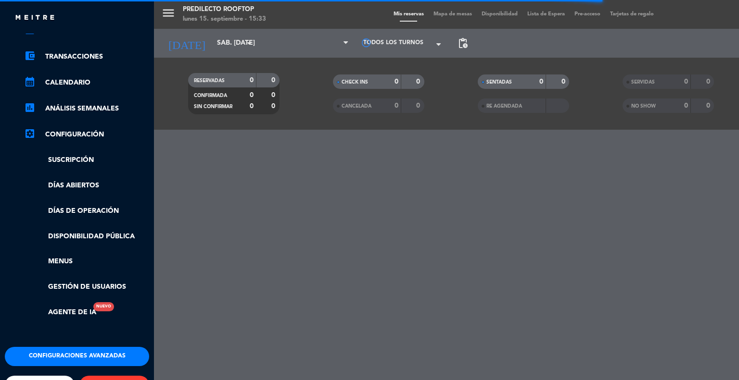
scroll to position [114, 0]
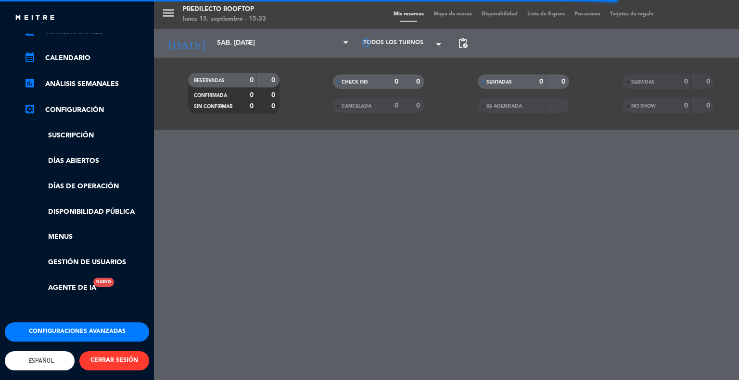
click at [105, 323] on button "Configuraciones avanzadas" at bounding box center [77, 332] width 144 height 19
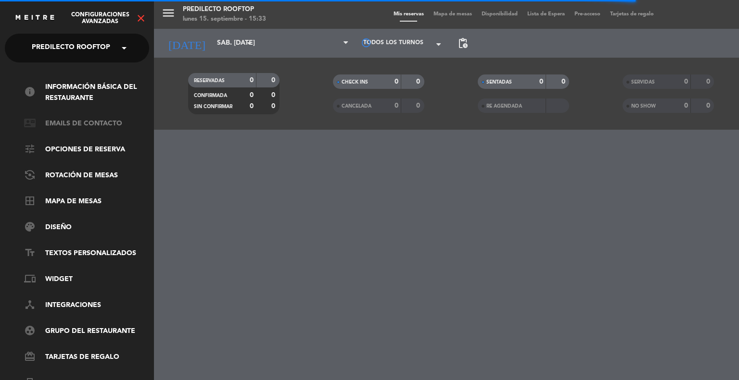
click at [105, 123] on link "contact_mail Emails de Contacto" at bounding box center [86, 124] width 125 height 12
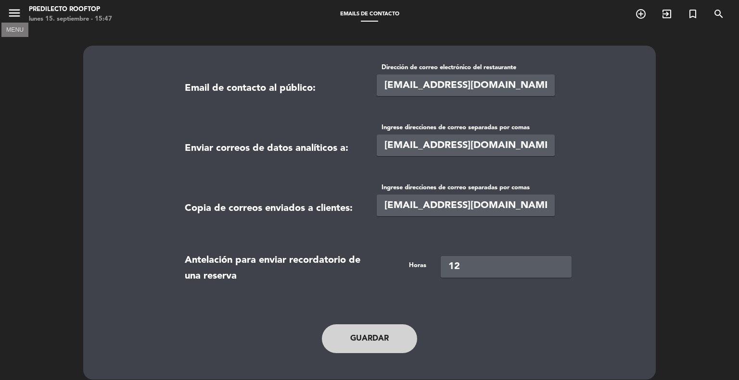
click at [15, 13] on icon "menu" at bounding box center [14, 13] width 14 height 14
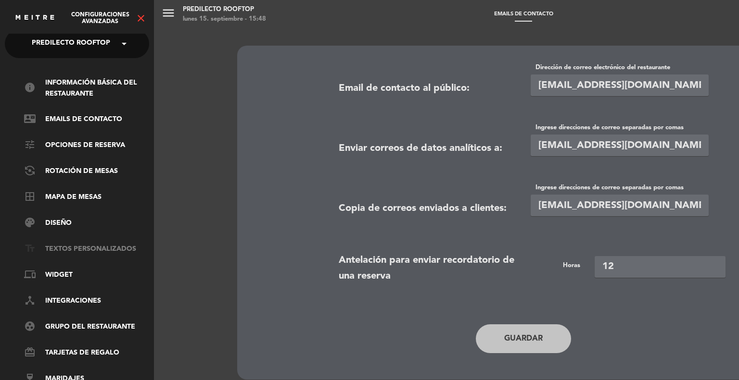
scroll to position [11, 0]
drag, startPoint x: 142, startPoint y: 20, endPoint x: 146, endPoint y: 26, distance: 6.9
click at [142, 20] on icon "close" at bounding box center [141, 19] width 12 height 12
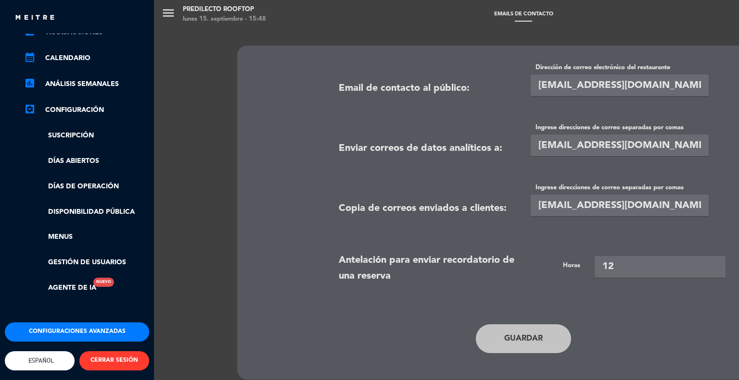
scroll to position [114, 0]
click at [122, 363] on button "CERRAR SESIÓN" at bounding box center [114, 361] width 70 height 19
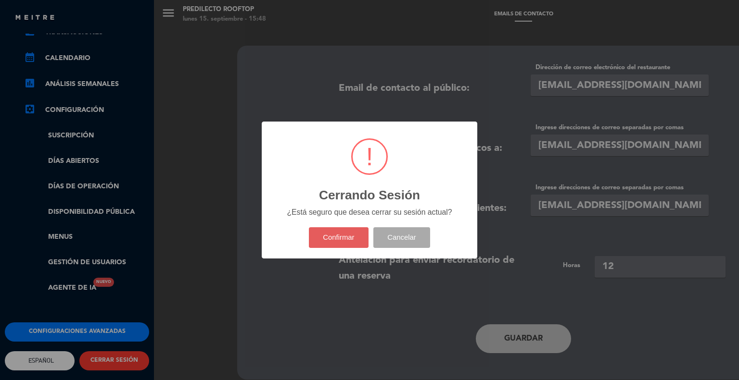
click at [351, 240] on button "Confirmar" at bounding box center [339, 237] width 60 height 21
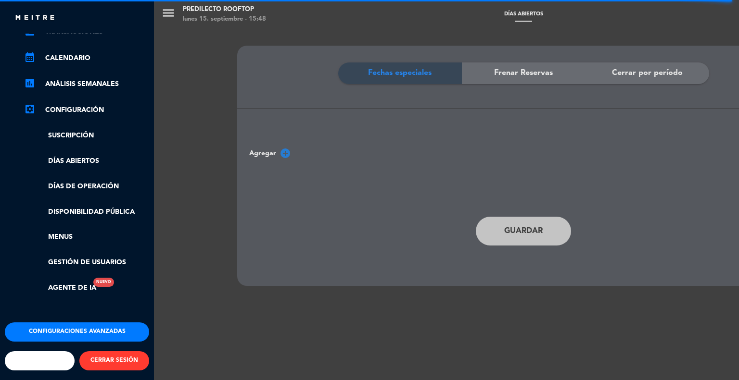
click at [115, 352] on button "CERRAR SESIÓN" at bounding box center [114, 361] width 70 height 19
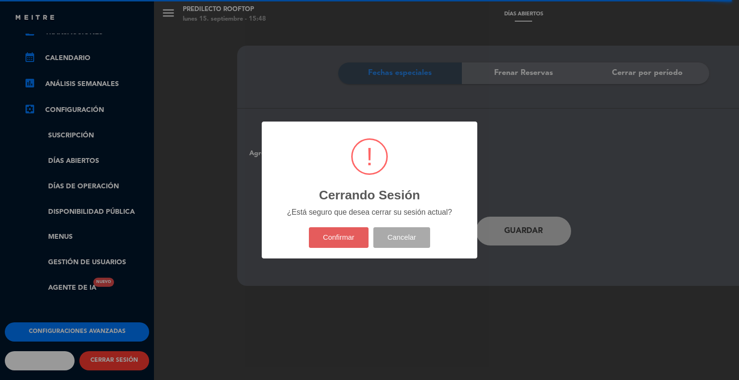
click at [333, 235] on button "Confirmar" at bounding box center [339, 237] width 60 height 21
